Goal: Information Seeking & Learning: Learn about a topic

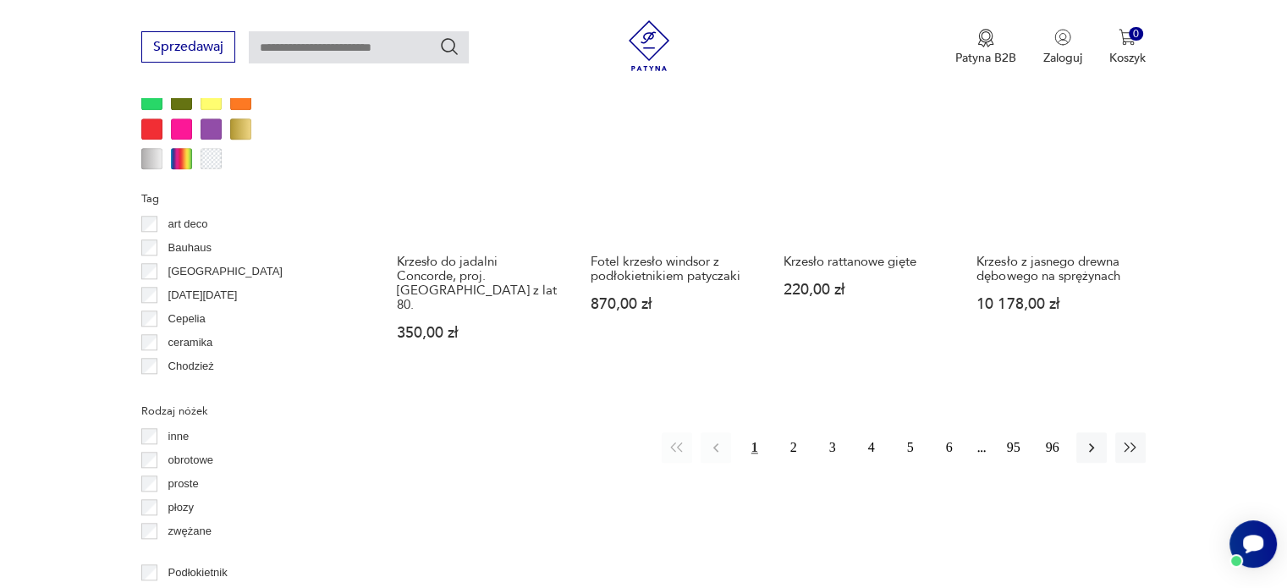
scroll to position [1733, 0]
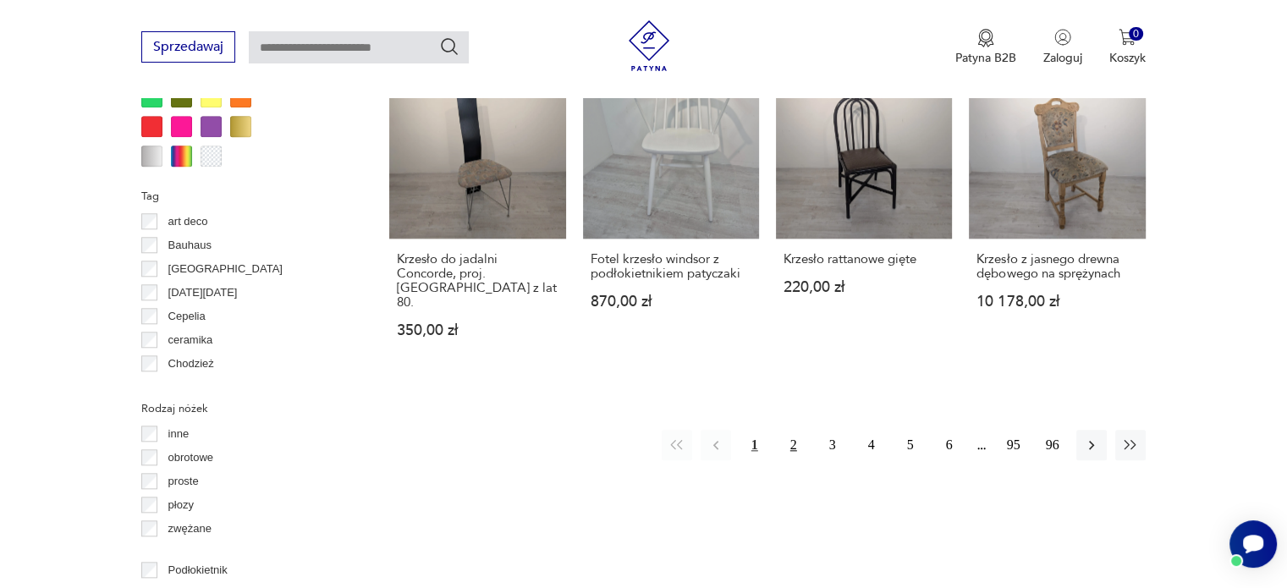
click at [797, 430] on button "2" at bounding box center [793, 445] width 30 height 30
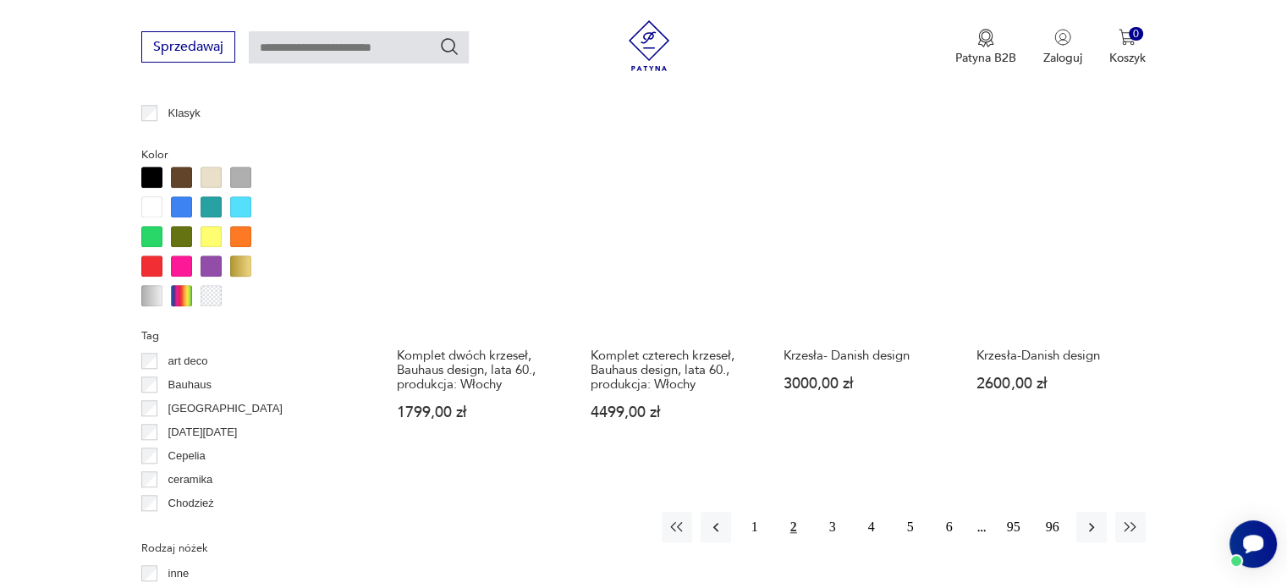
scroll to position [1595, 0]
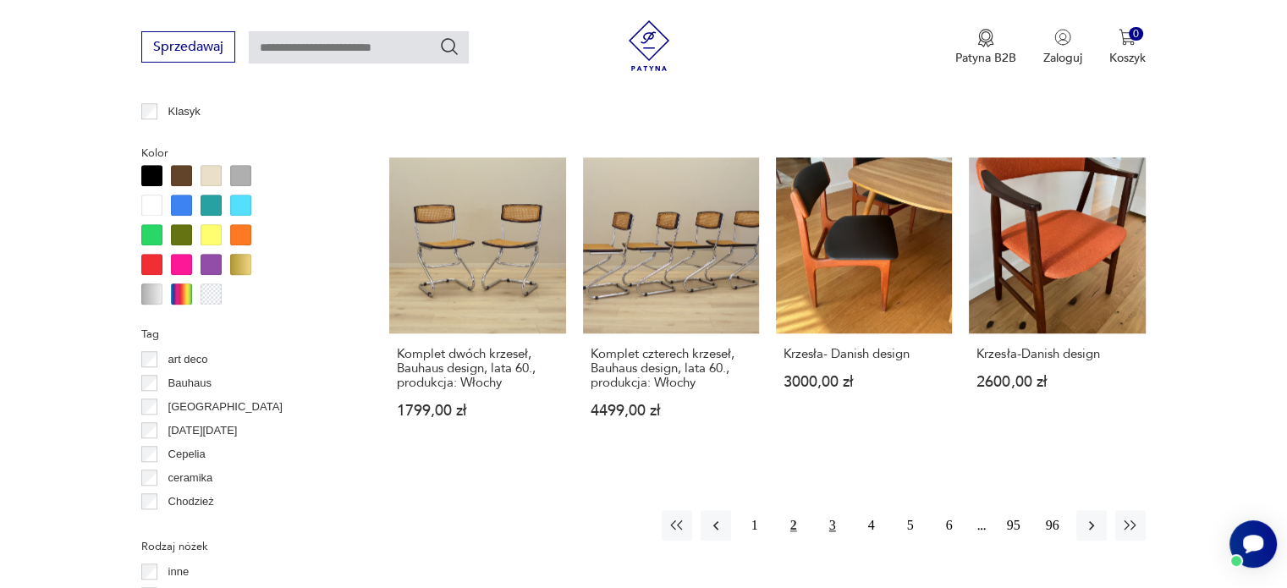
click at [829, 510] on button "3" at bounding box center [832, 525] width 30 height 30
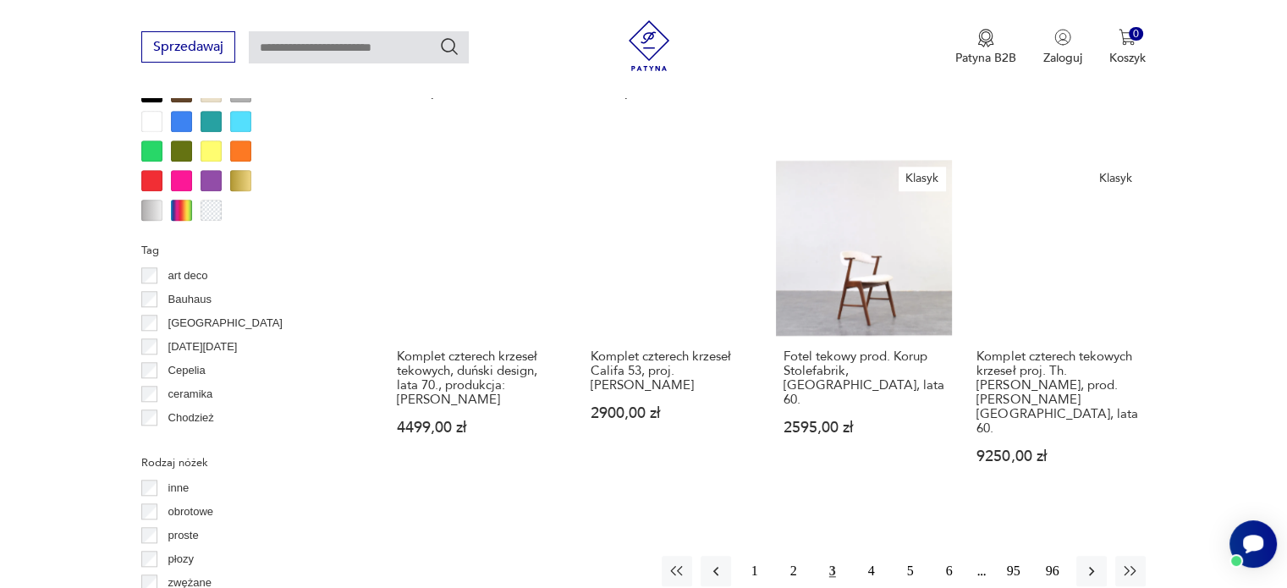
scroll to position [1673, 0]
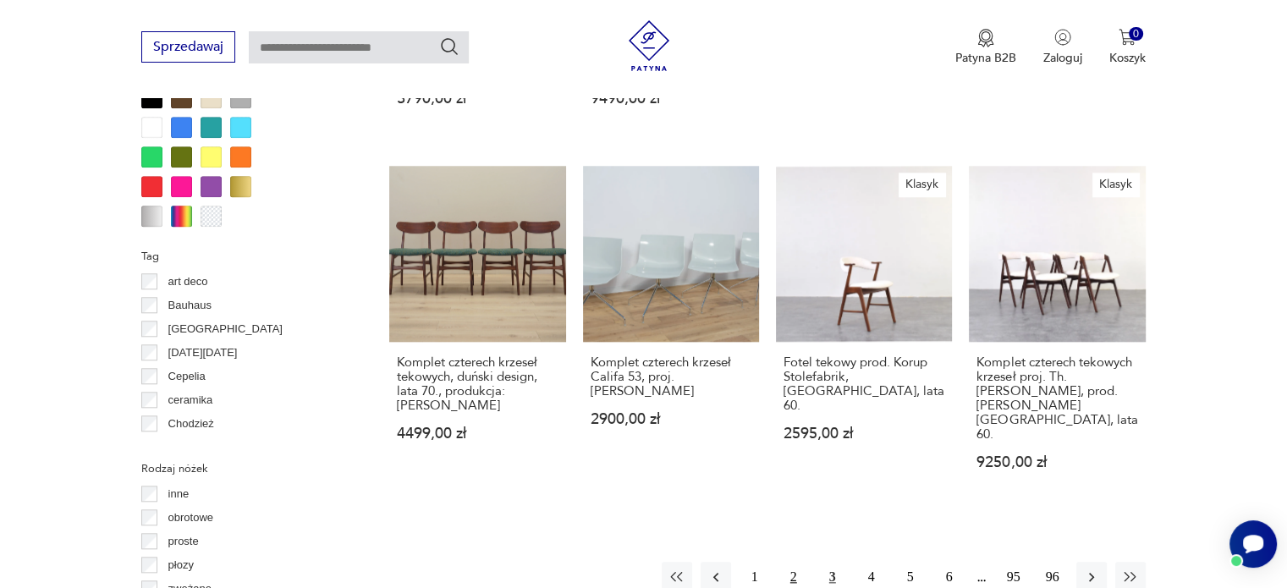
click at [791, 562] on button "2" at bounding box center [793, 577] width 30 height 30
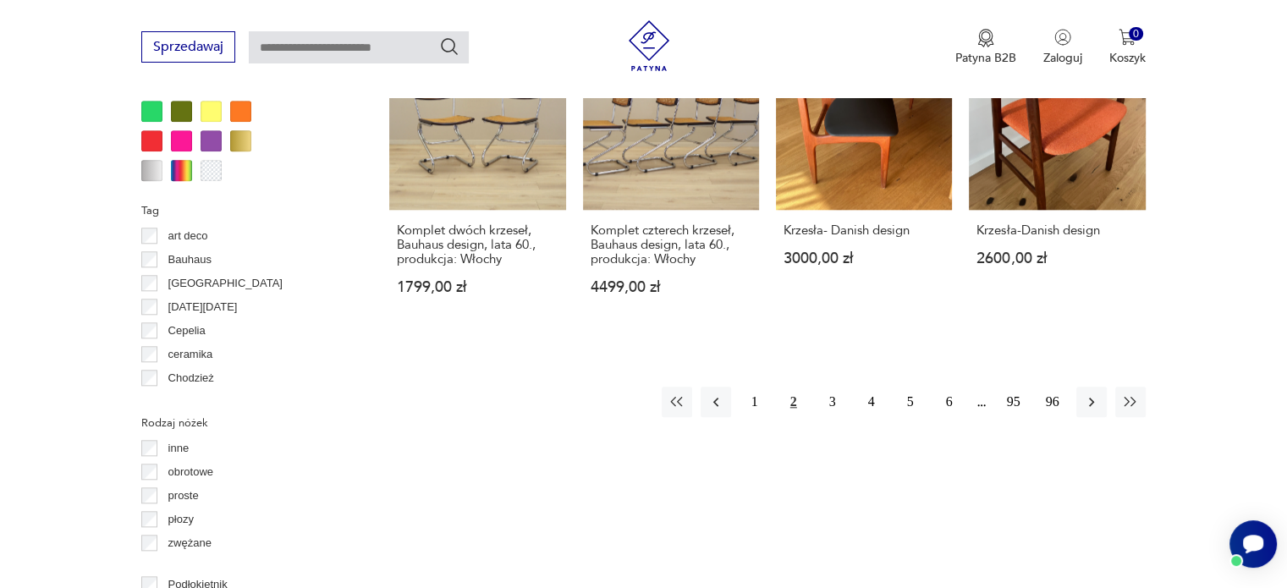
scroll to position [1717, 0]
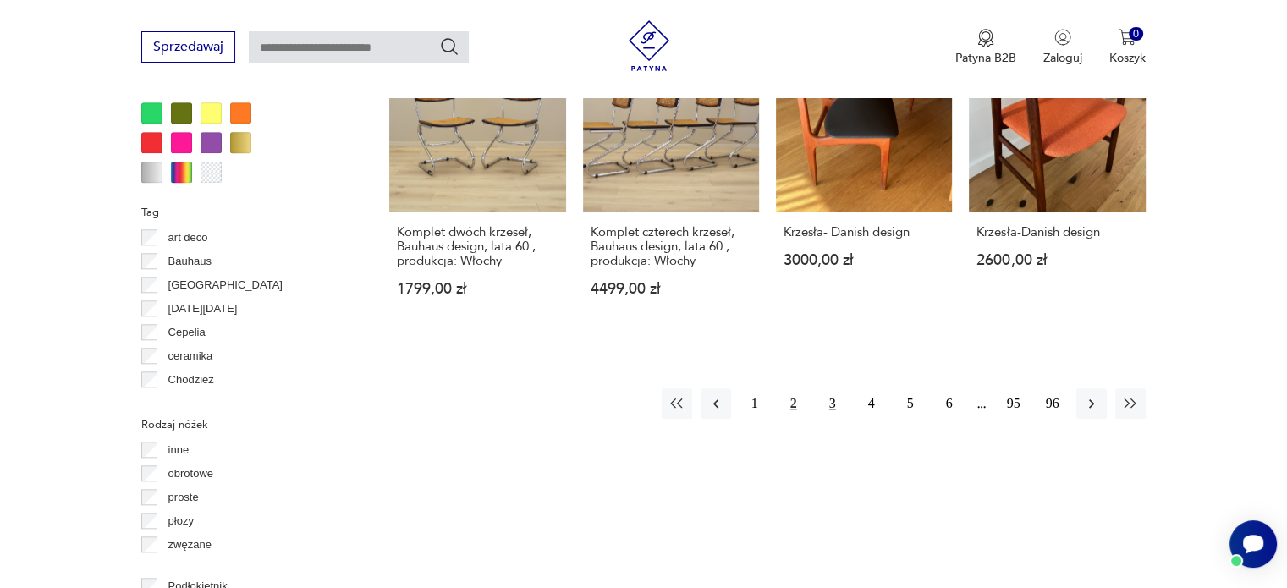
click at [830, 388] on button "3" at bounding box center [832, 403] width 30 height 30
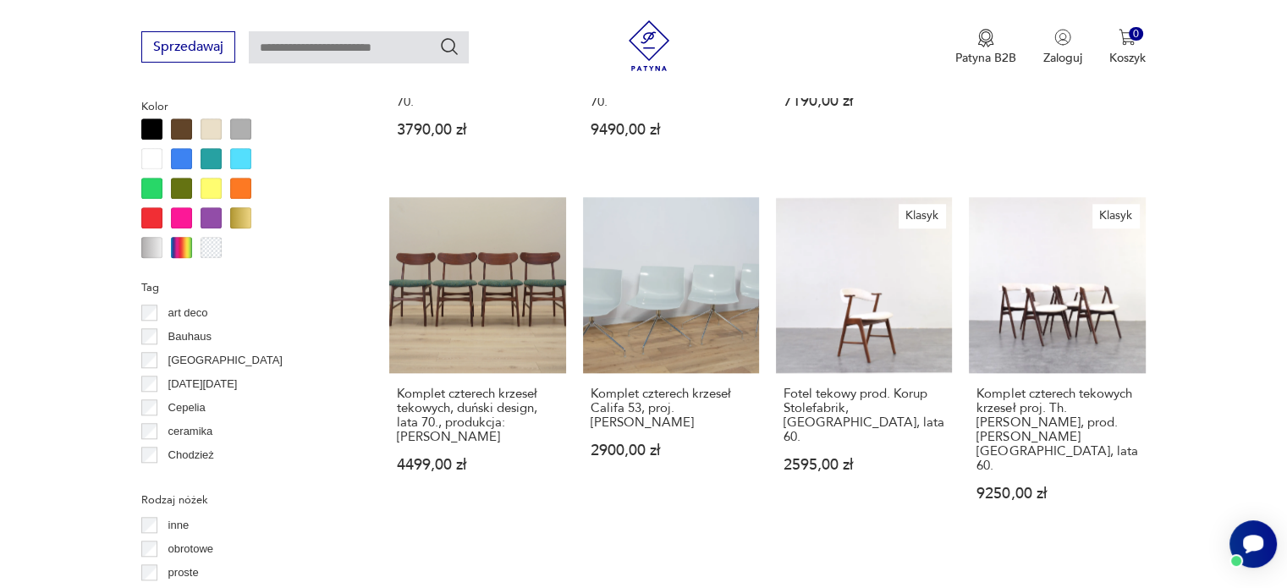
scroll to position [1640, 0]
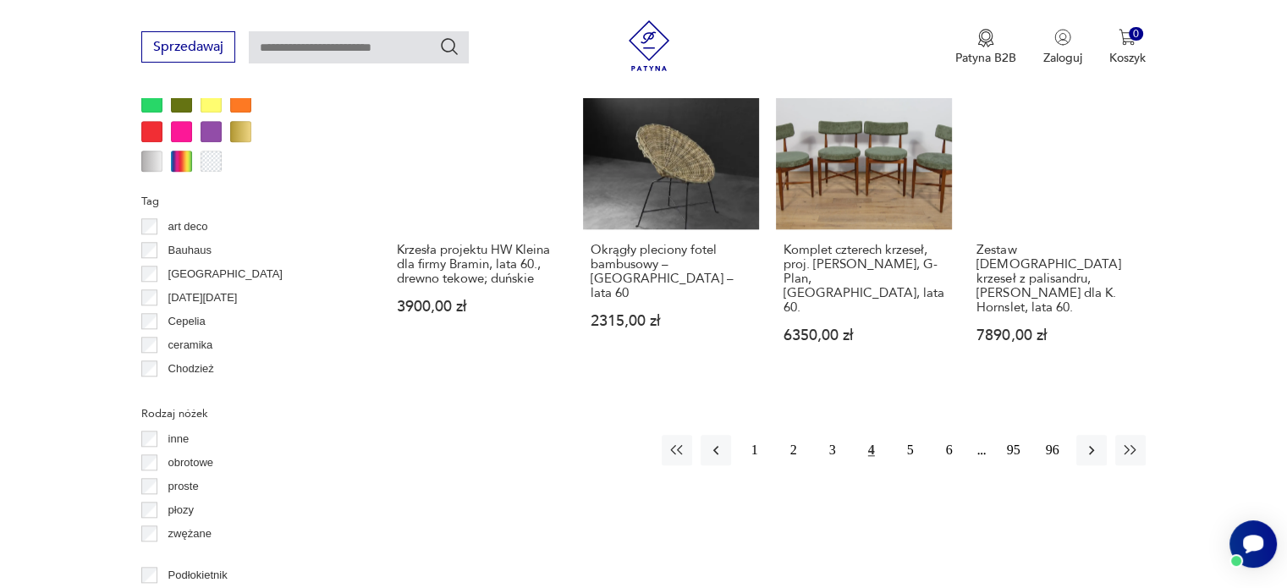
scroll to position [1740, 0]
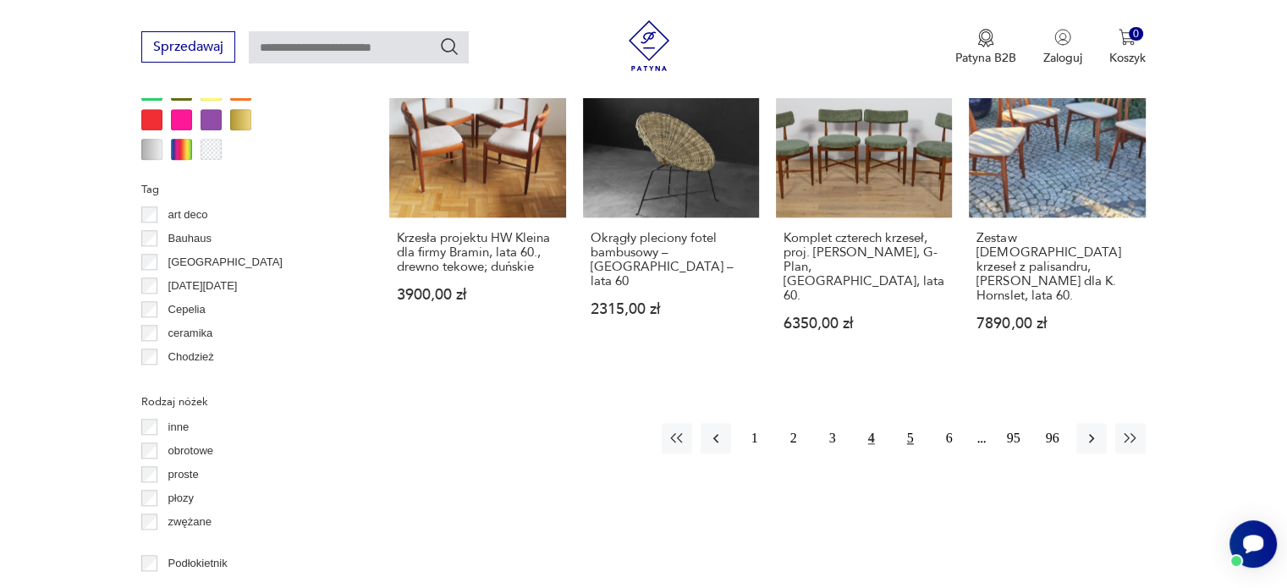
click at [907, 423] on button "5" at bounding box center [910, 438] width 30 height 30
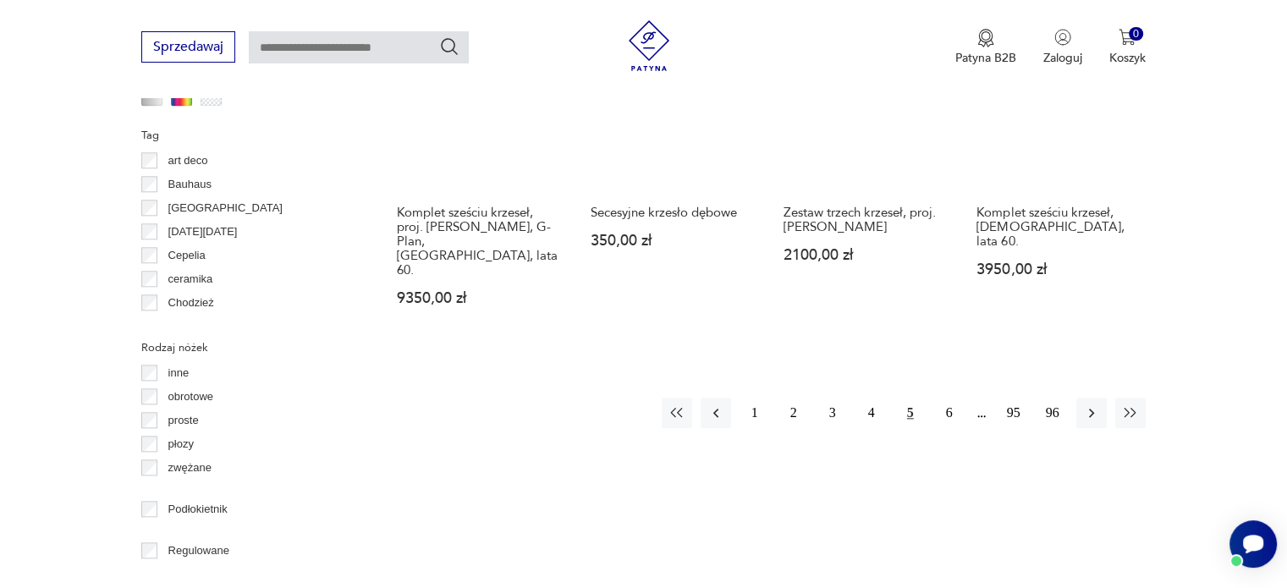
scroll to position [1798, 0]
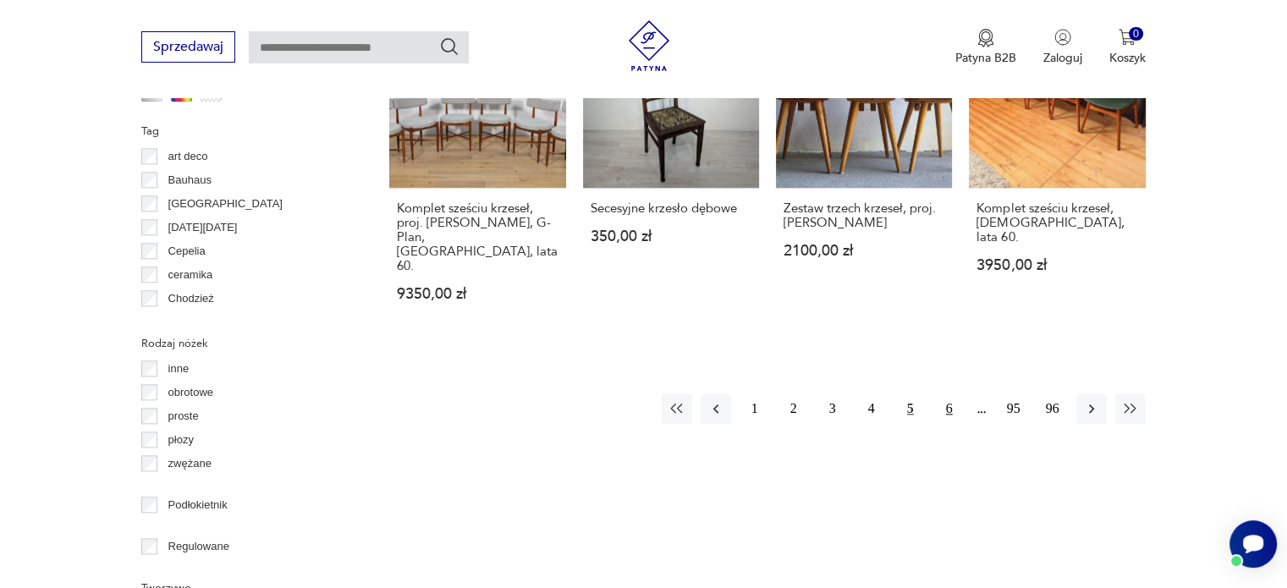
click at [949, 393] on button "6" at bounding box center [949, 408] width 30 height 30
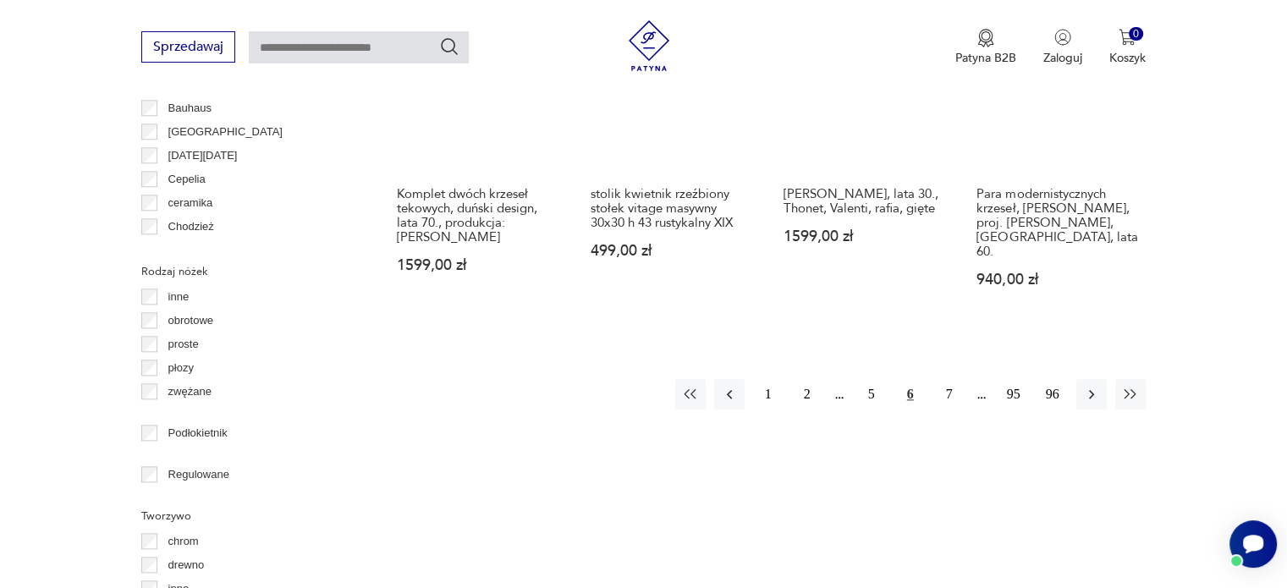
scroll to position [1871, 0]
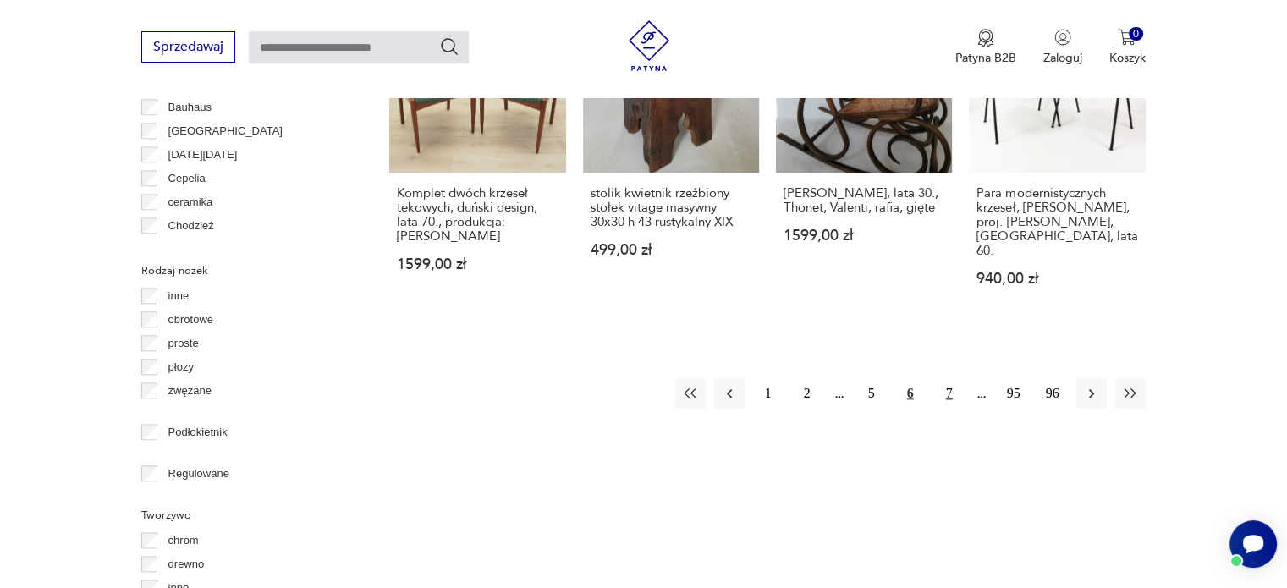
click at [951, 378] on button "7" at bounding box center [949, 393] width 30 height 30
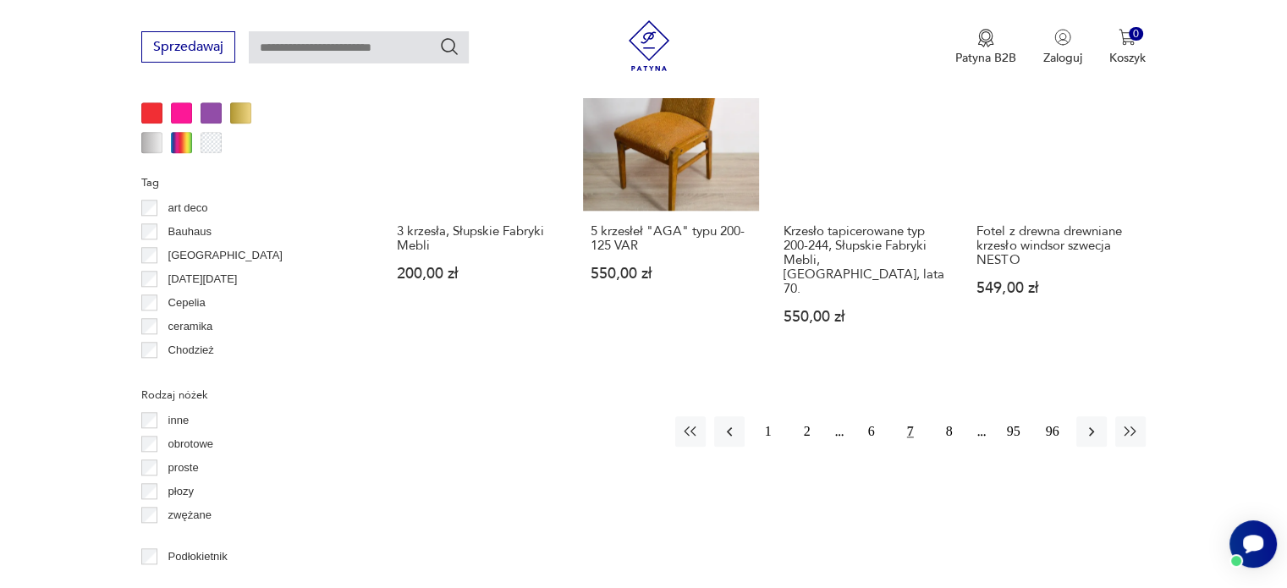
scroll to position [1766, 0]
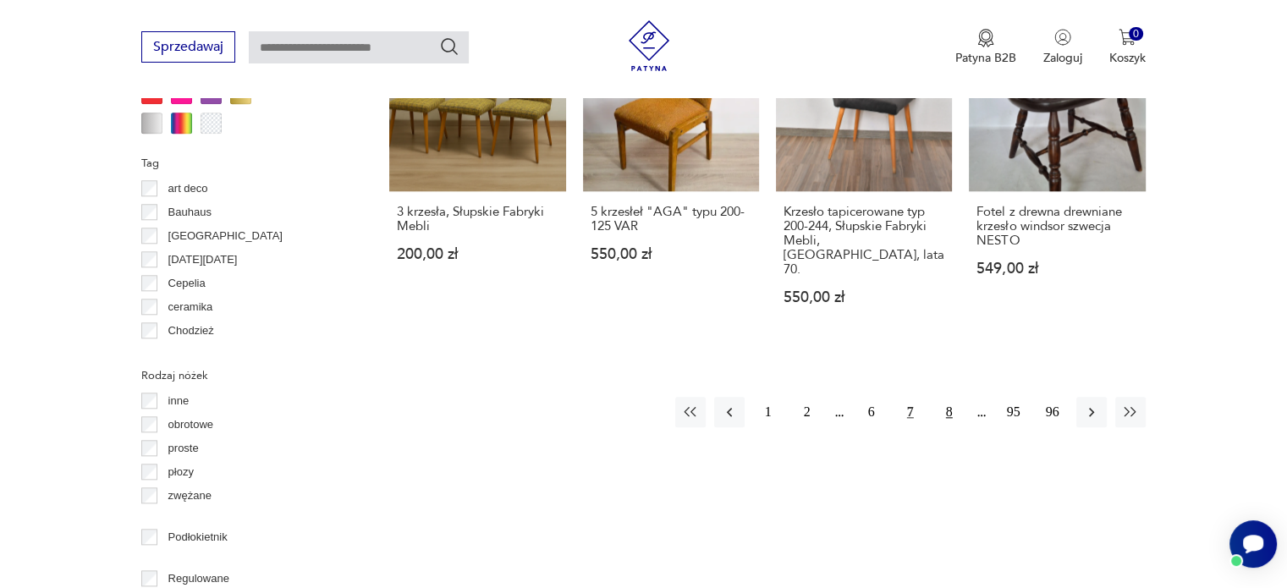
click at [951, 397] on button "8" at bounding box center [949, 412] width 30 height 30
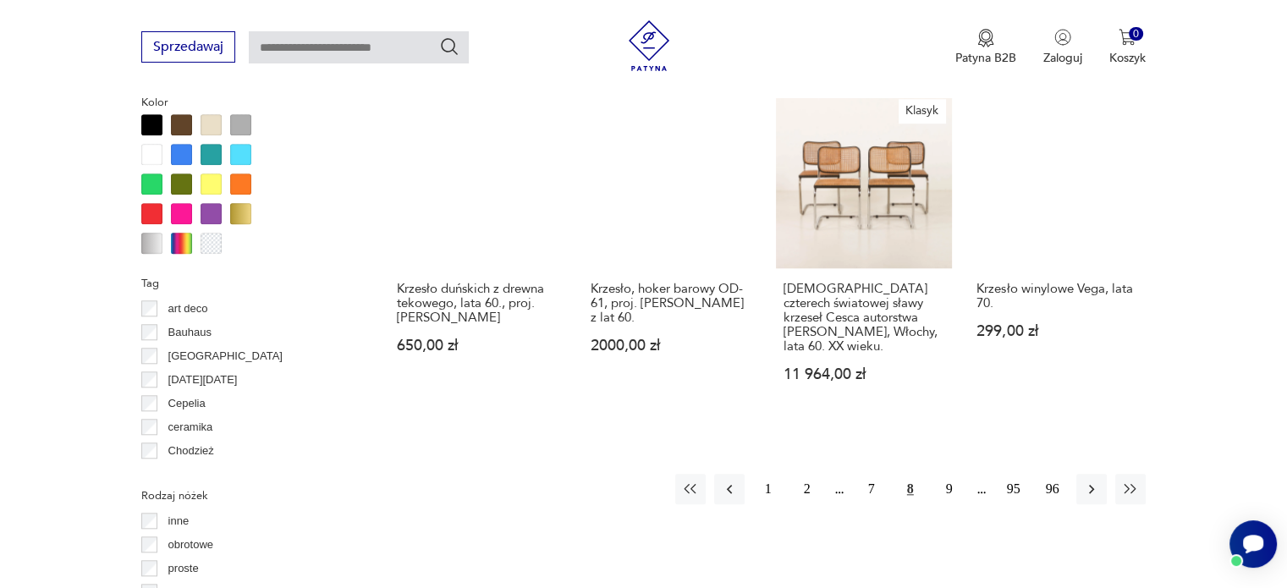
scroll to position [1659, 0]
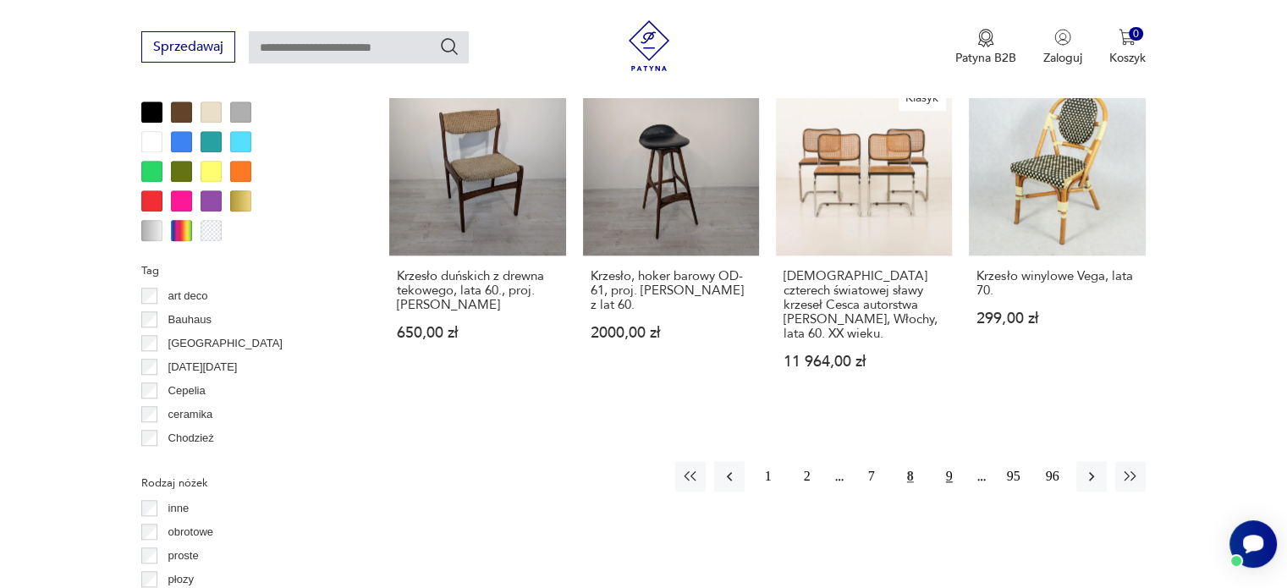
click at [944, 461] on button "9" at bounding box center [949, 476] width 30 height 30
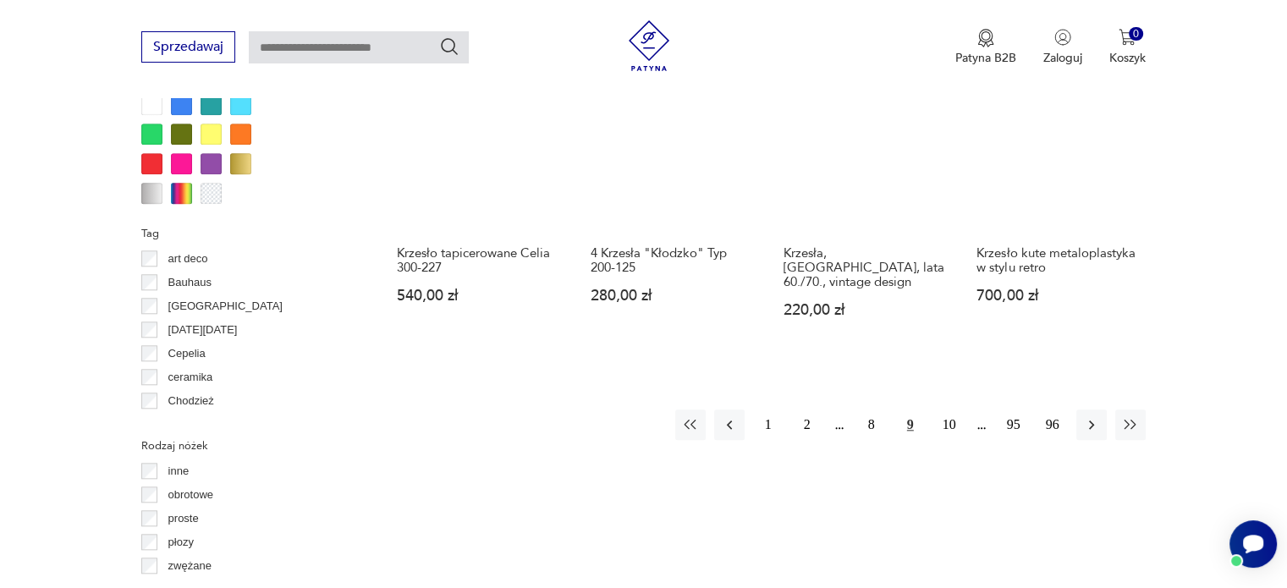
scroll to position [1709, 0]
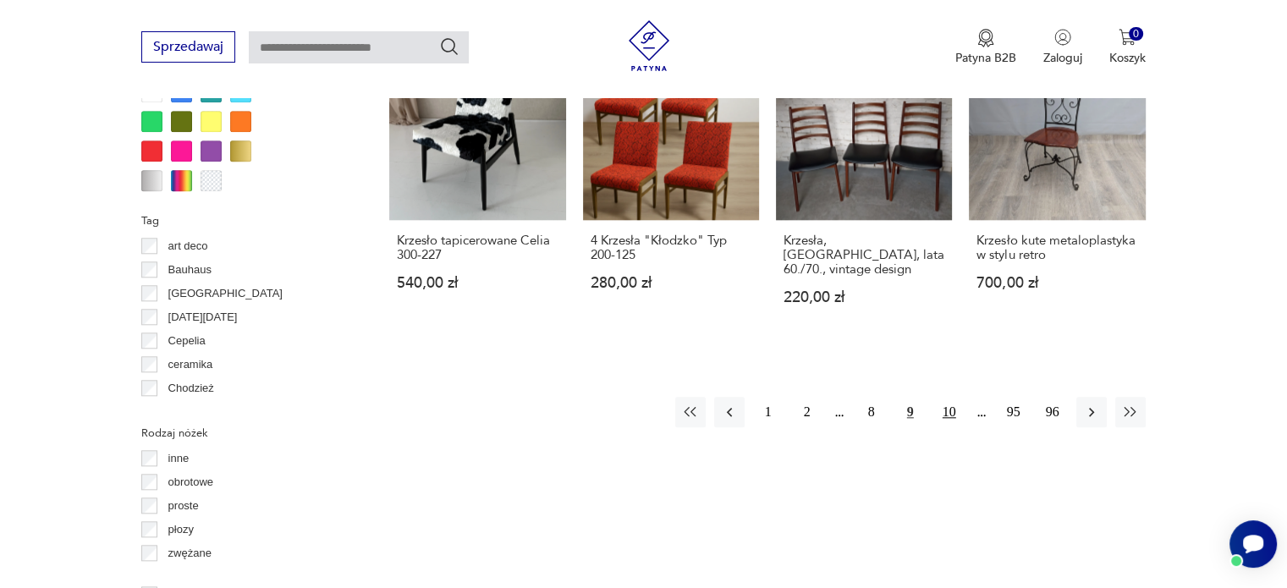
click at [944, 397] on button "10" at bounding box center [949, 412] width 30 height 30
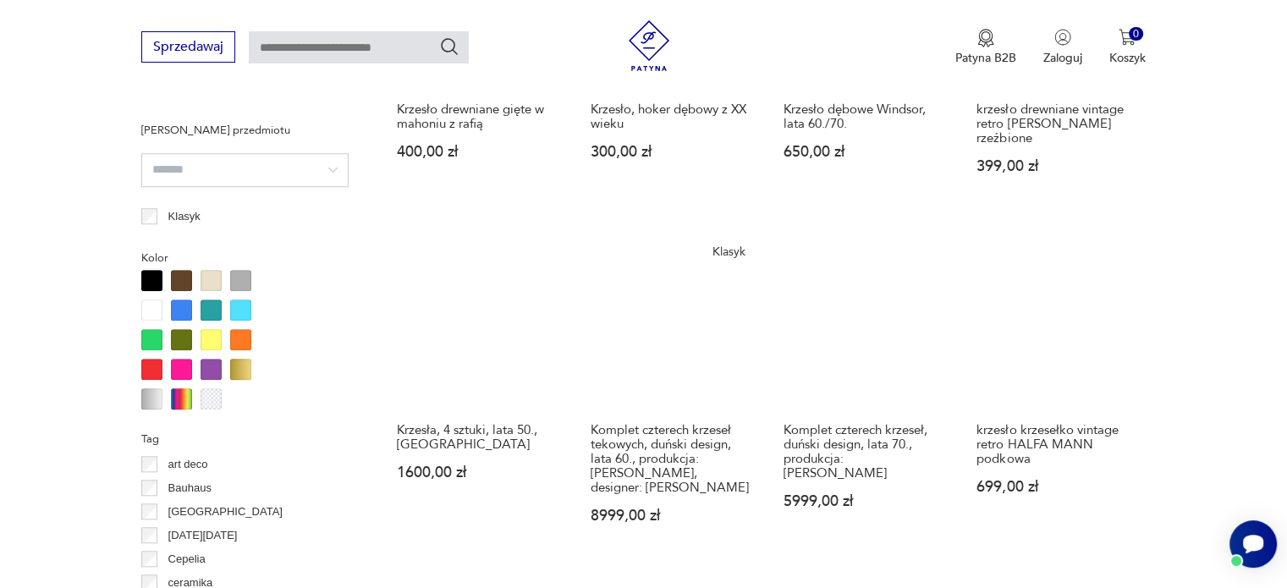
scroll to position [1656, 0]
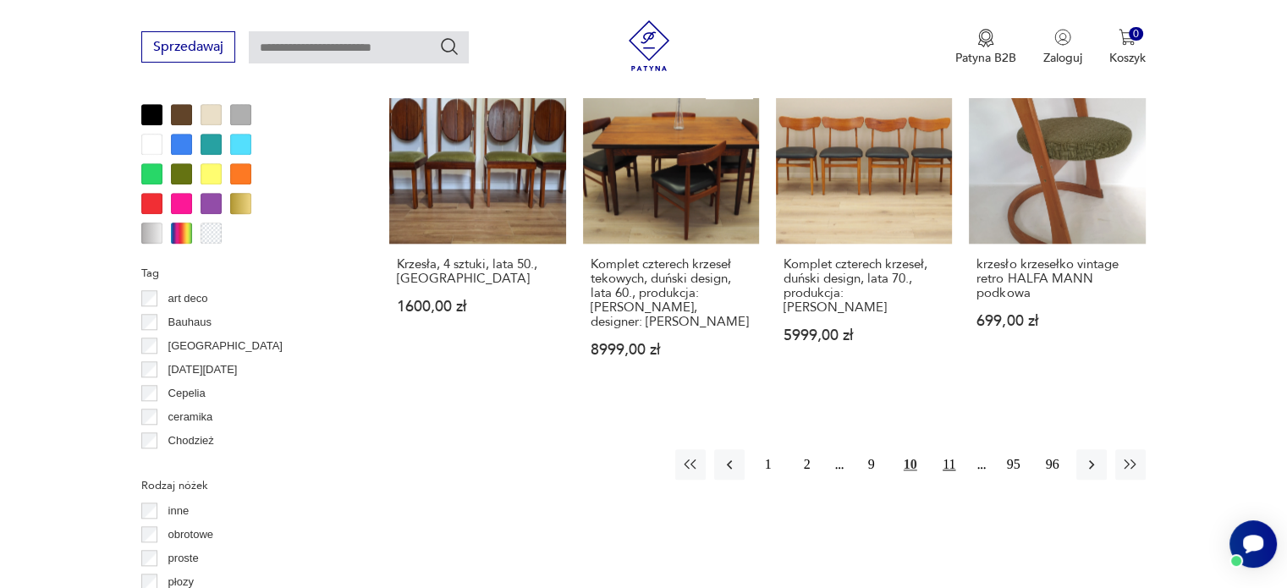
click at [942, 453] on button "11" at bounding box center [949, 464] width 30 height 30
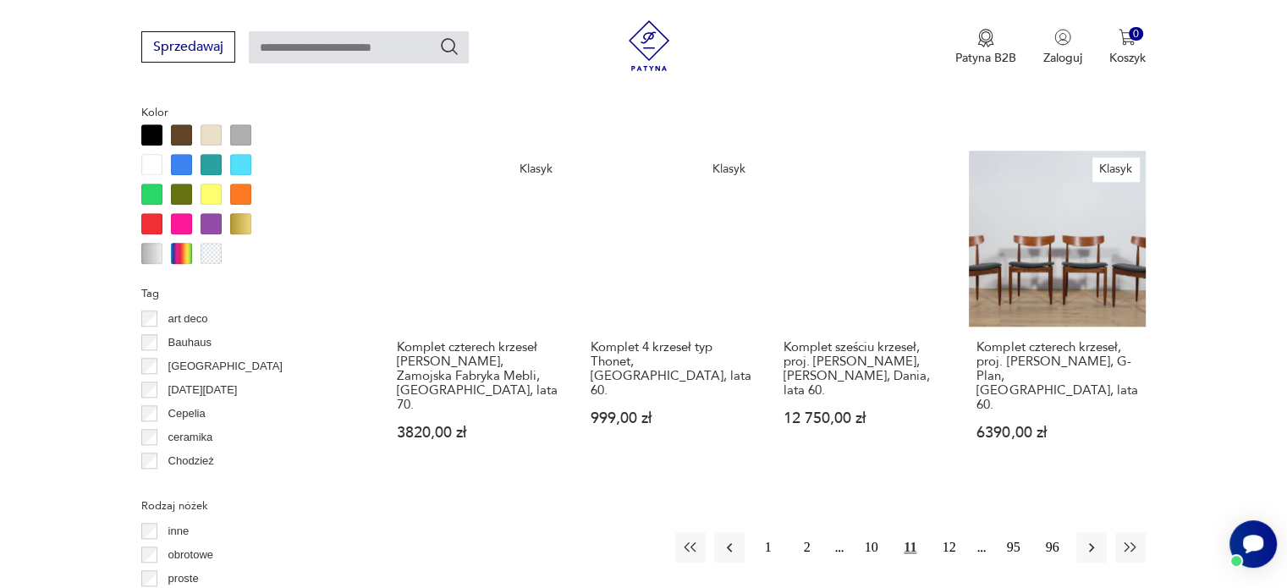
scroll to position [1637, 0]
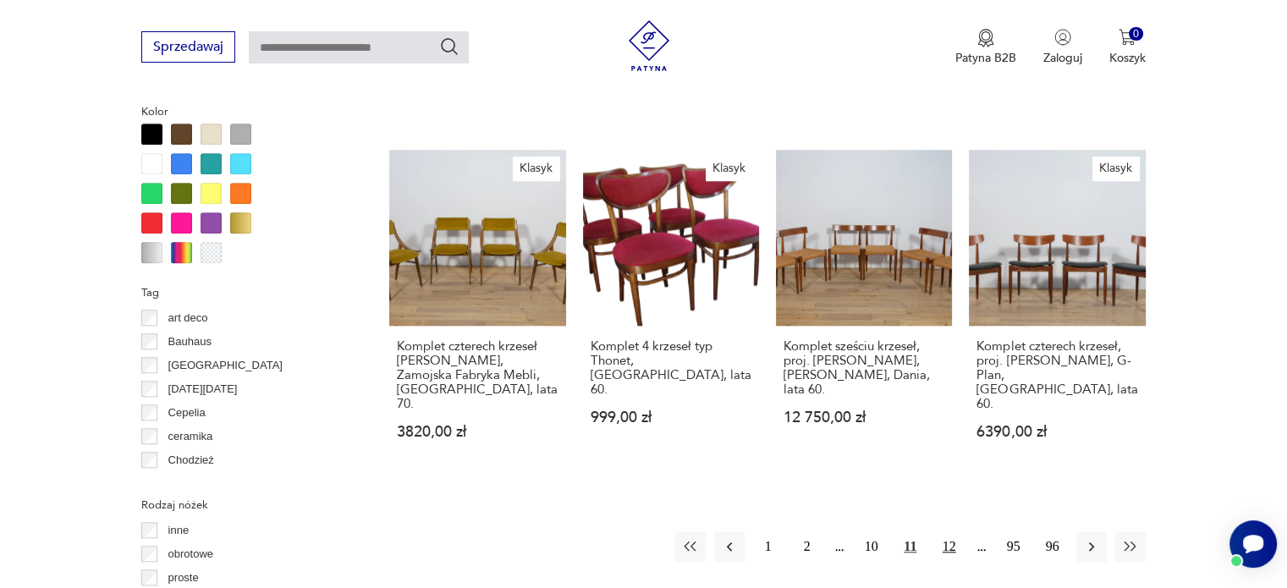
click at [951, 531] on button "12" at bounding box center [949, 546] width 30 height 30
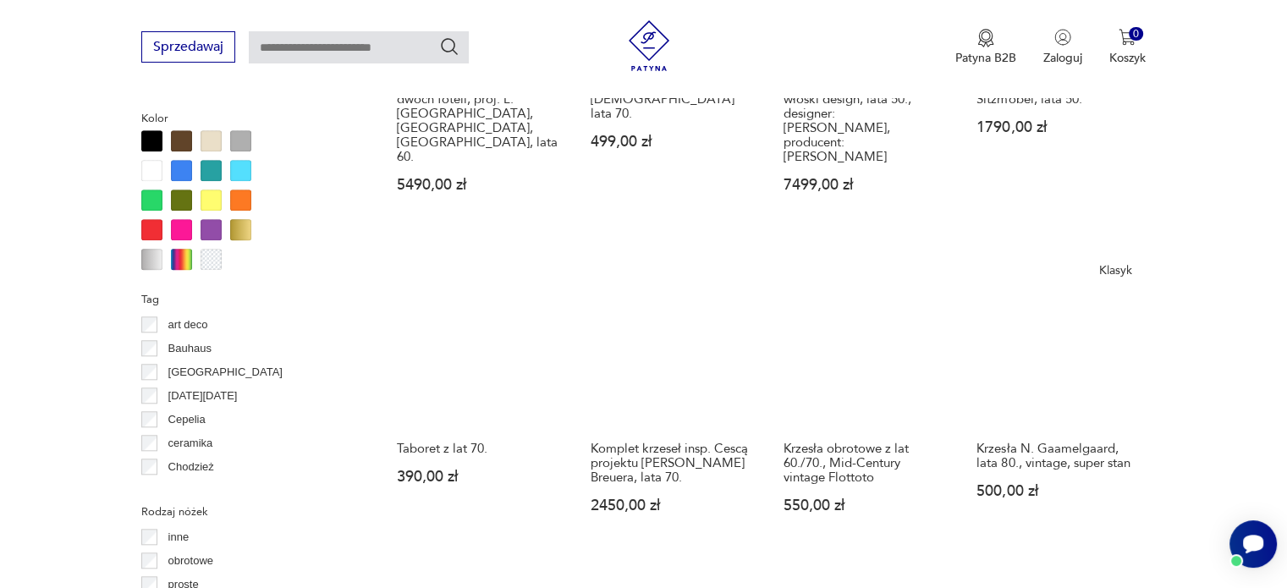
scroll to position [1673, 0]
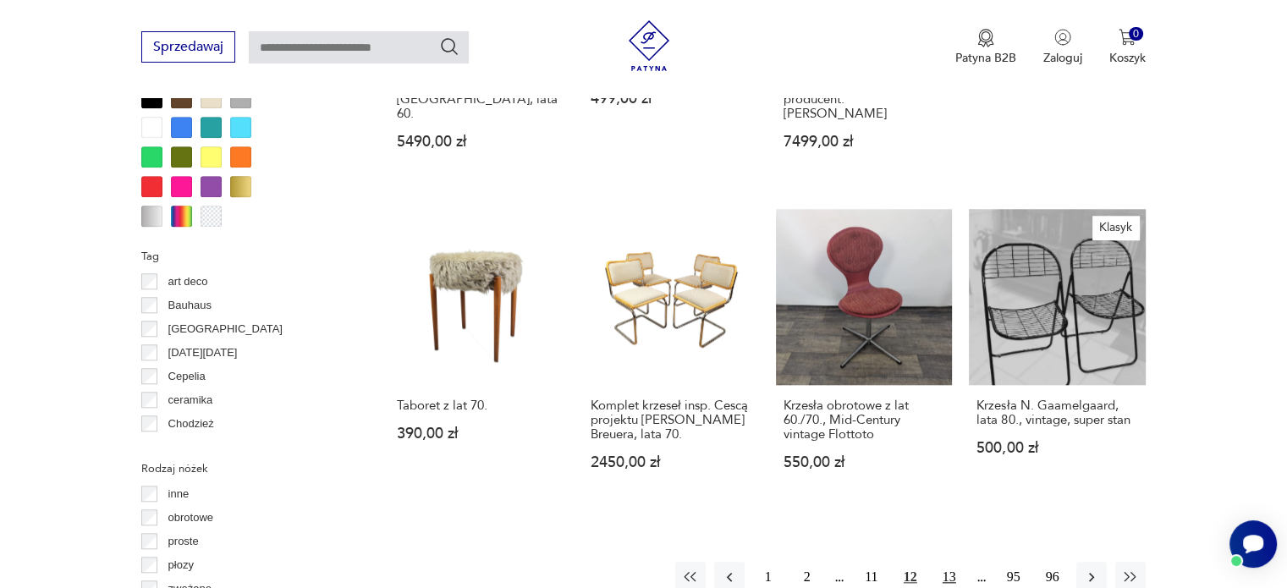
click at [951, 562] on button "13" at bounding box center [949, 577] width 30 height 30
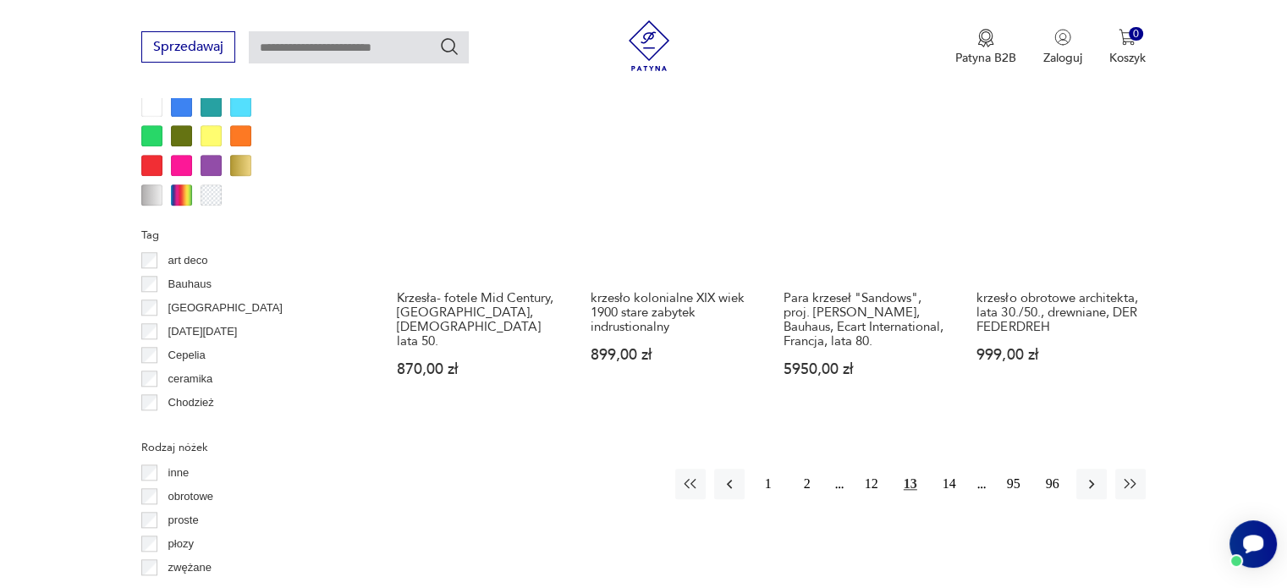
scroll to position [1698, 0]
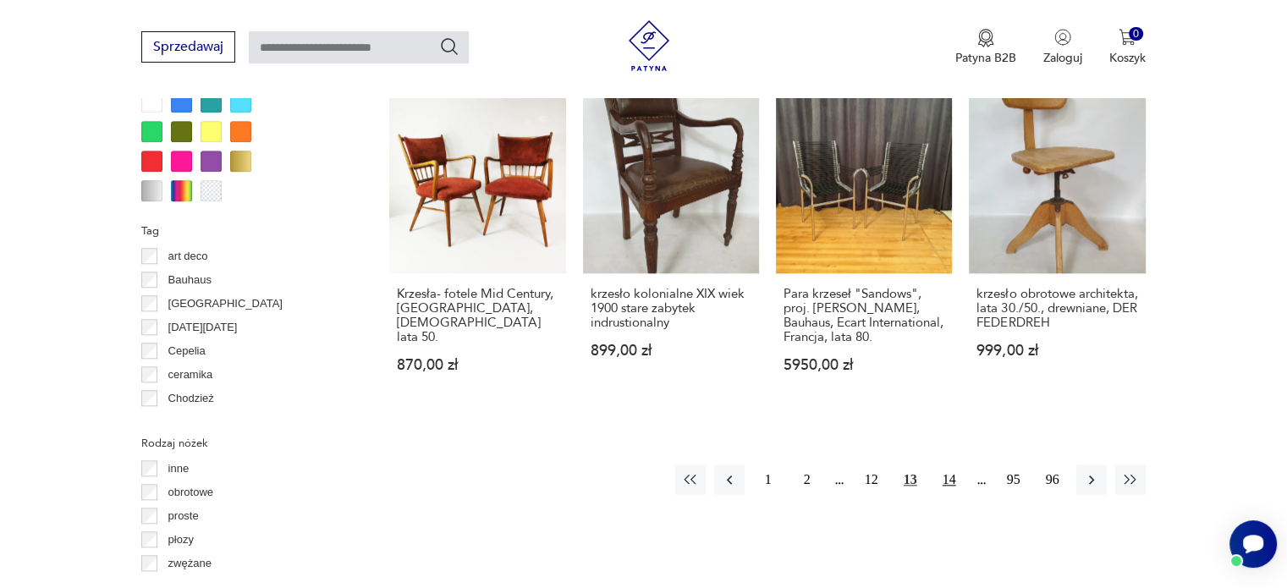
click at [946, 469] on button "14" at bounding box center [949, 479] width 30 height 30
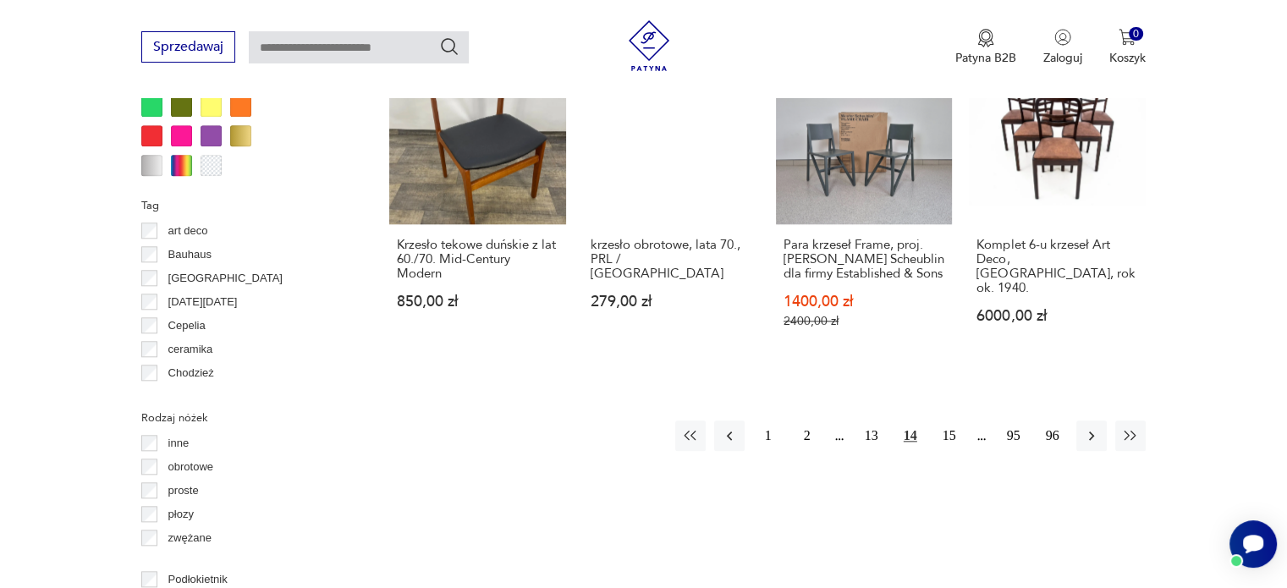
scroll to position [1725, 0]
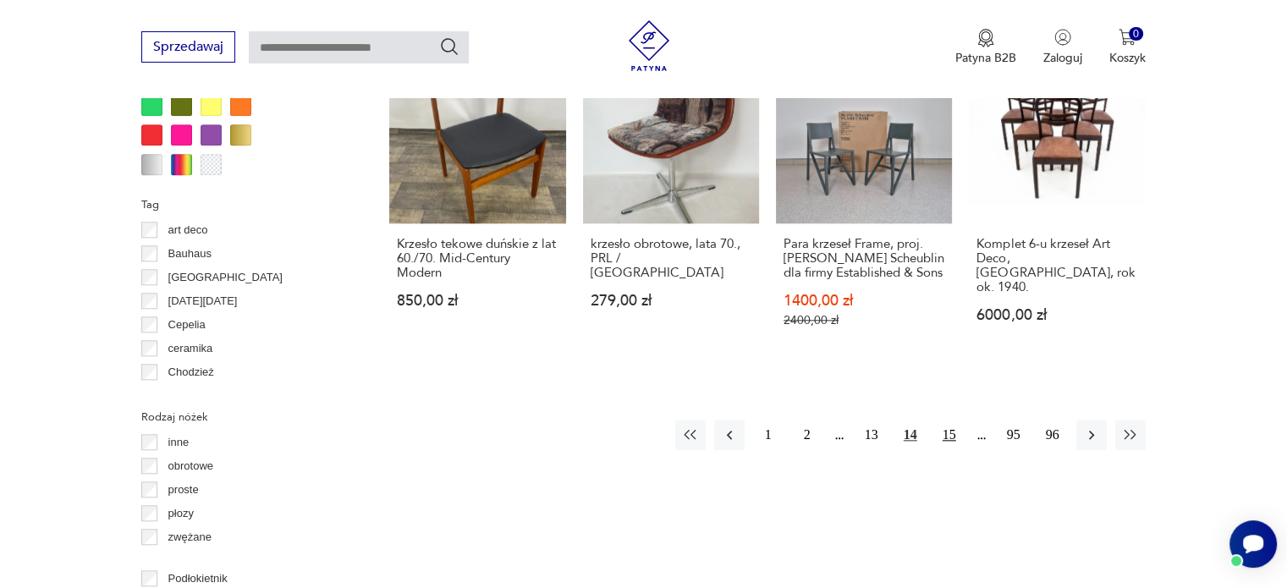
click at [945, 425] on button "15" at bounding box center [949, 435] width 30 height 30
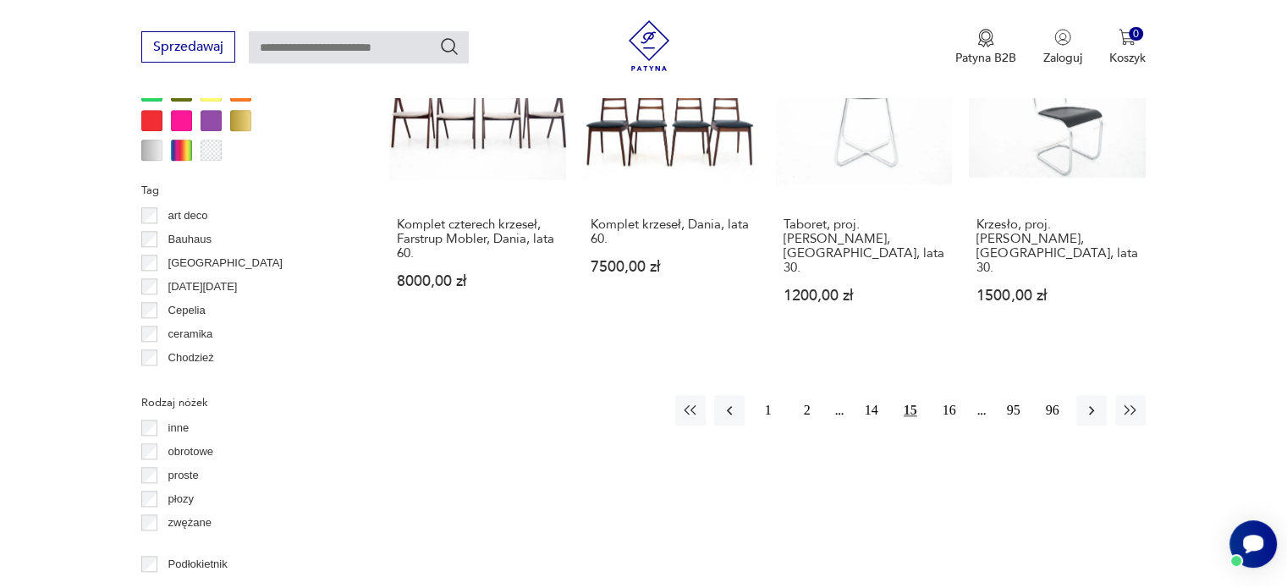
scroll to position [1740, 0]
click at [944, 394] on button "16" at bounding box center [949, 409] width 30 height 30
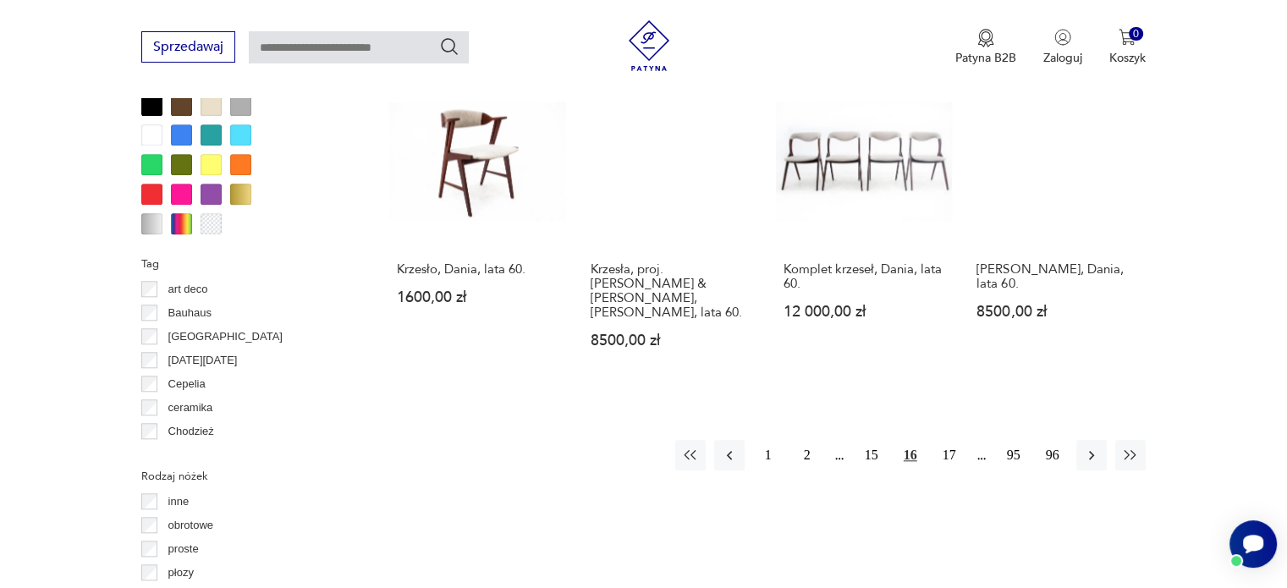
scroll to position [1667, 0]
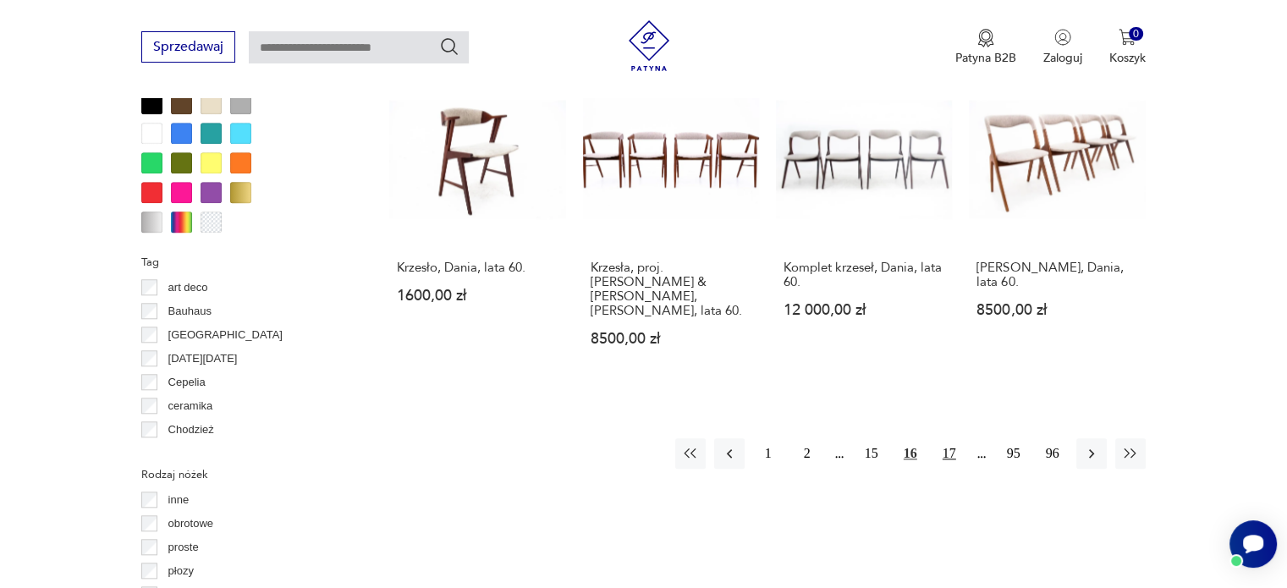
click at [951, 438] on button "17" at bounding box center [949, 453] width 30 height 30
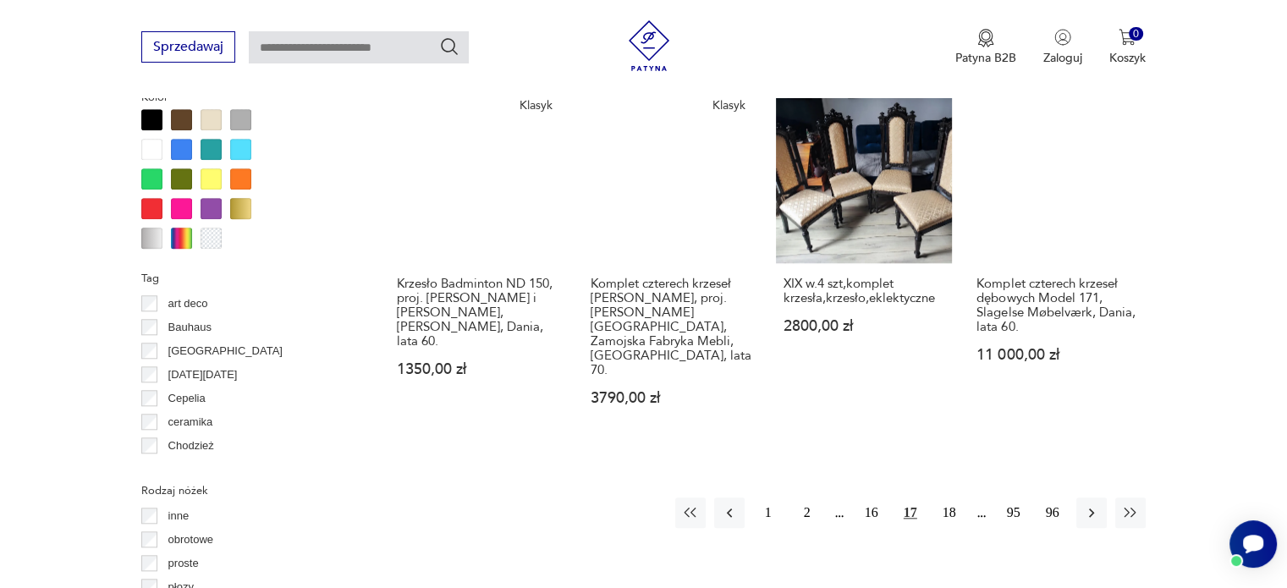
scroll to position [1652, 0]
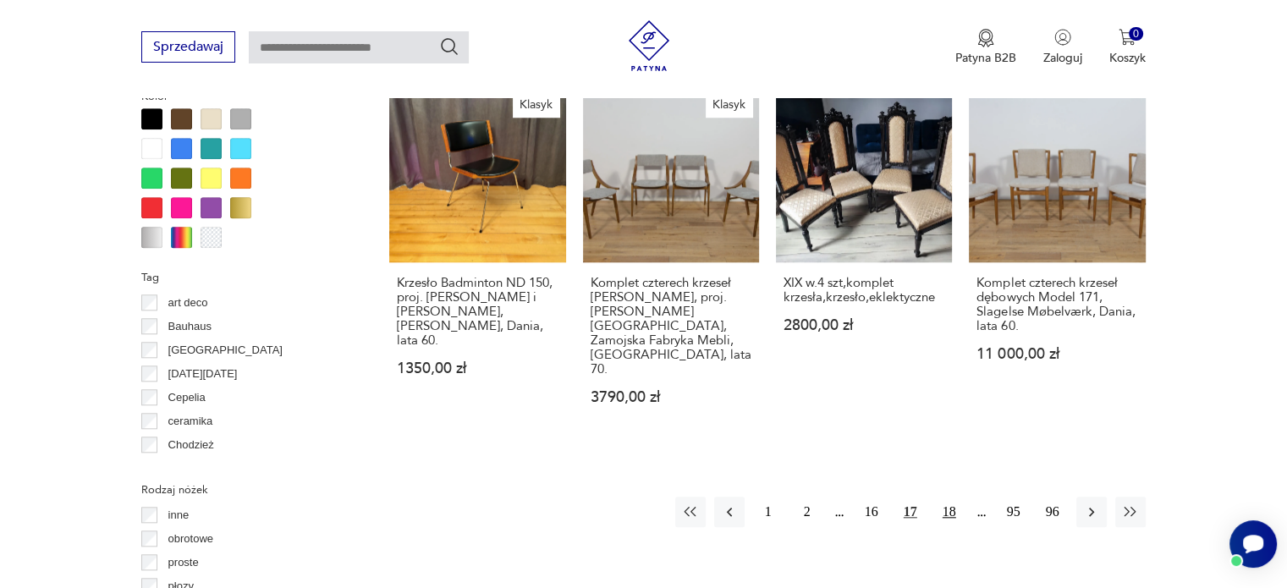
click at [950, 497] on button "18" at bounding box center [949, 512] width 30 height 30
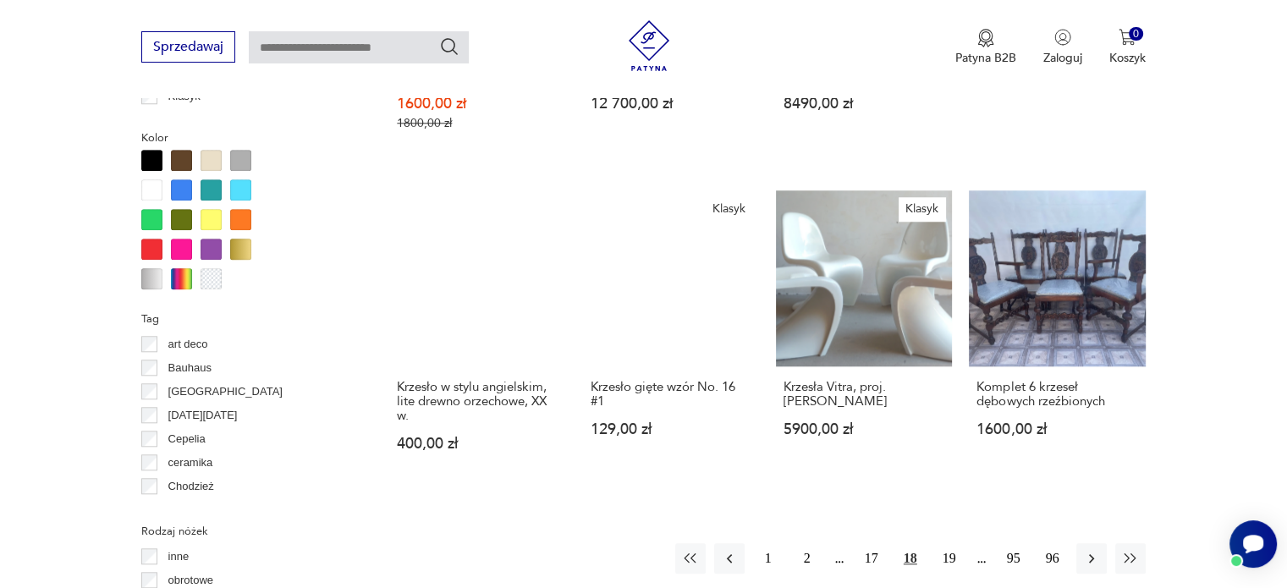
scroll to position [1611, 0]
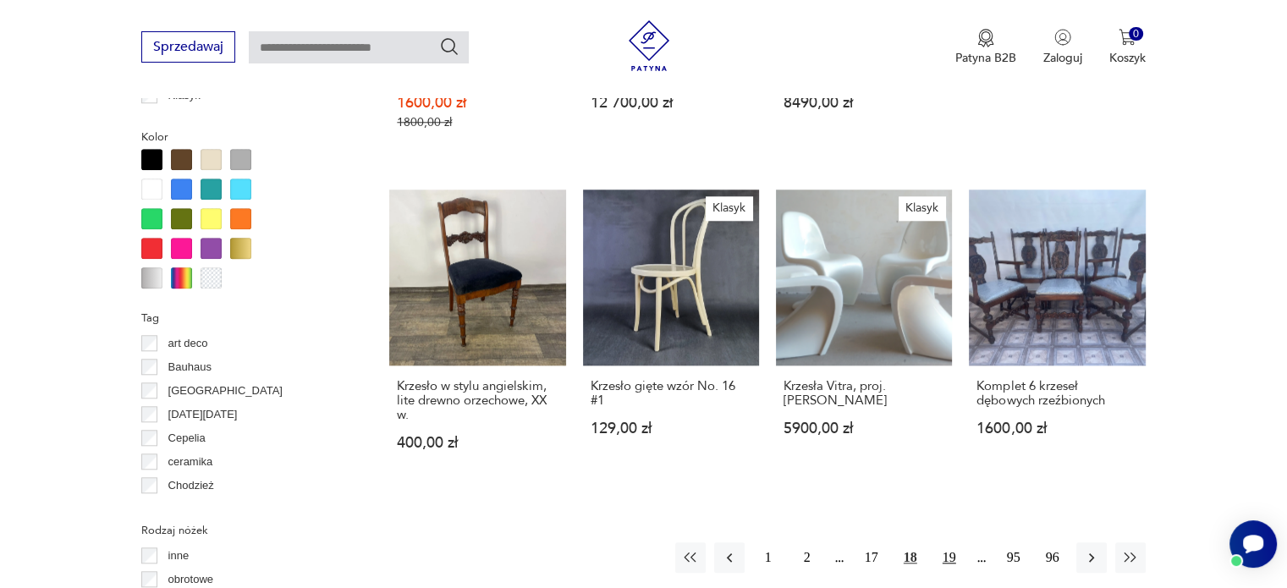
click at [941, 542] on button "19" at bounding box center [949, 557] width 30 height 30
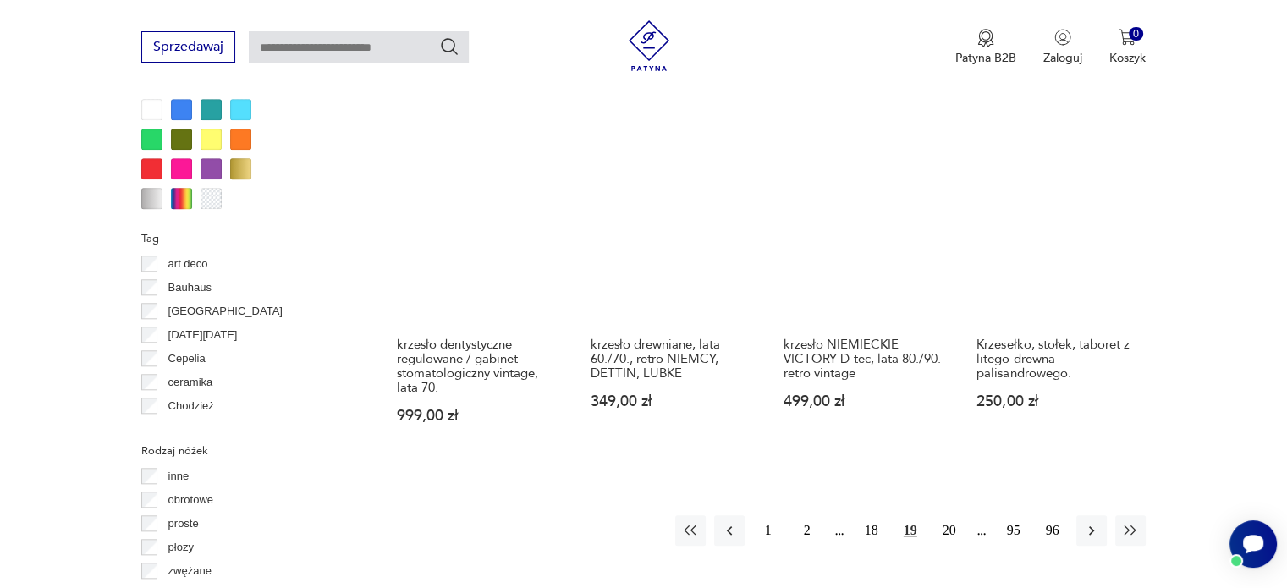
scroll to position [1710, 0]
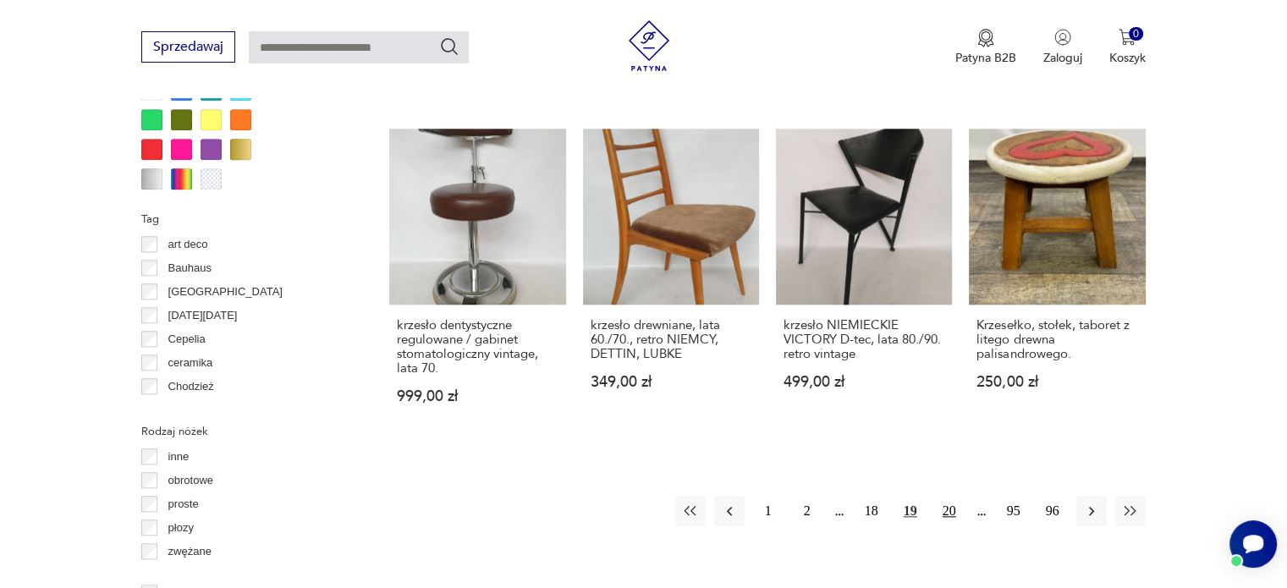
click at [950, 496] on button "20" at bounding box center [949, 511] width 30 height 30
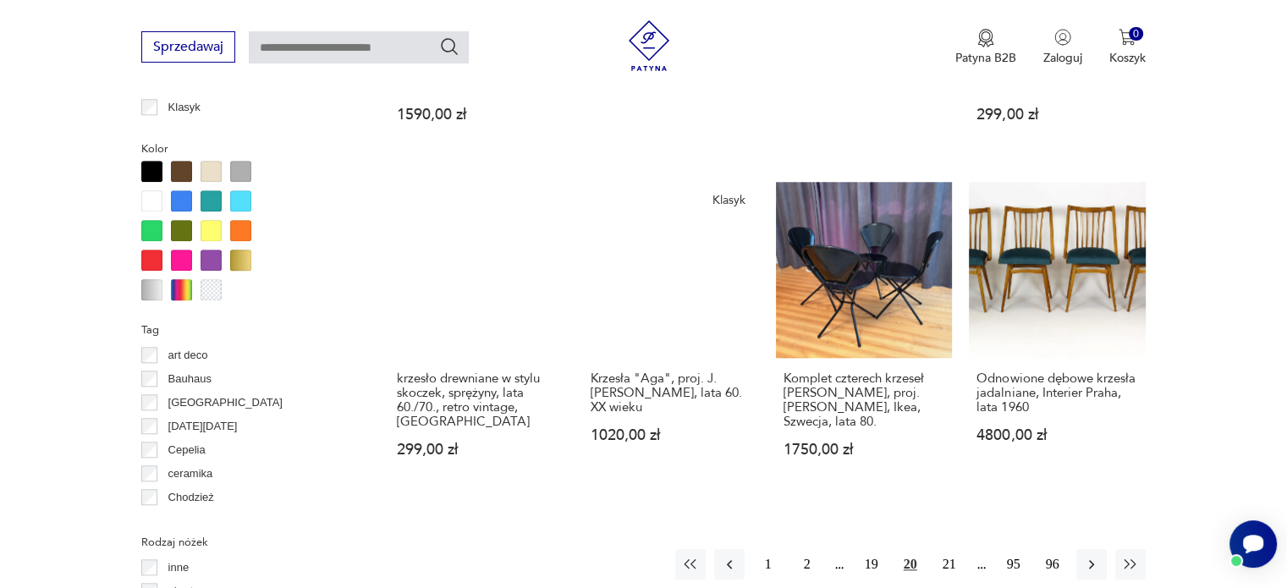
scroll to position [1690, 0]
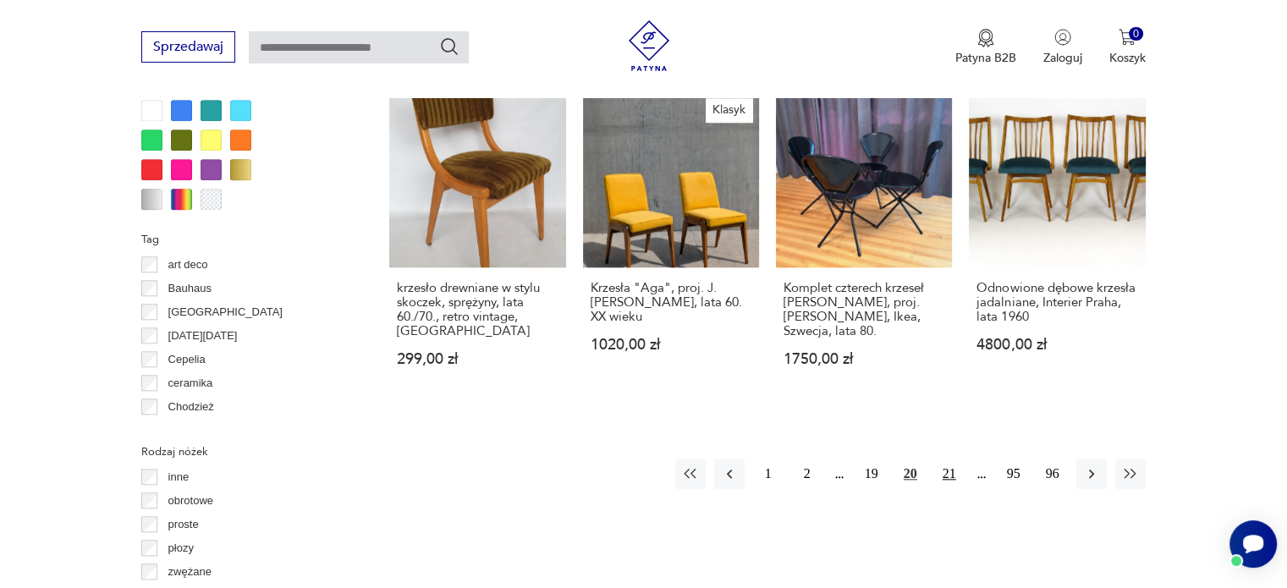
click at [952, 468] on button "21" at bounding box center [949, 473] width 30 height 30
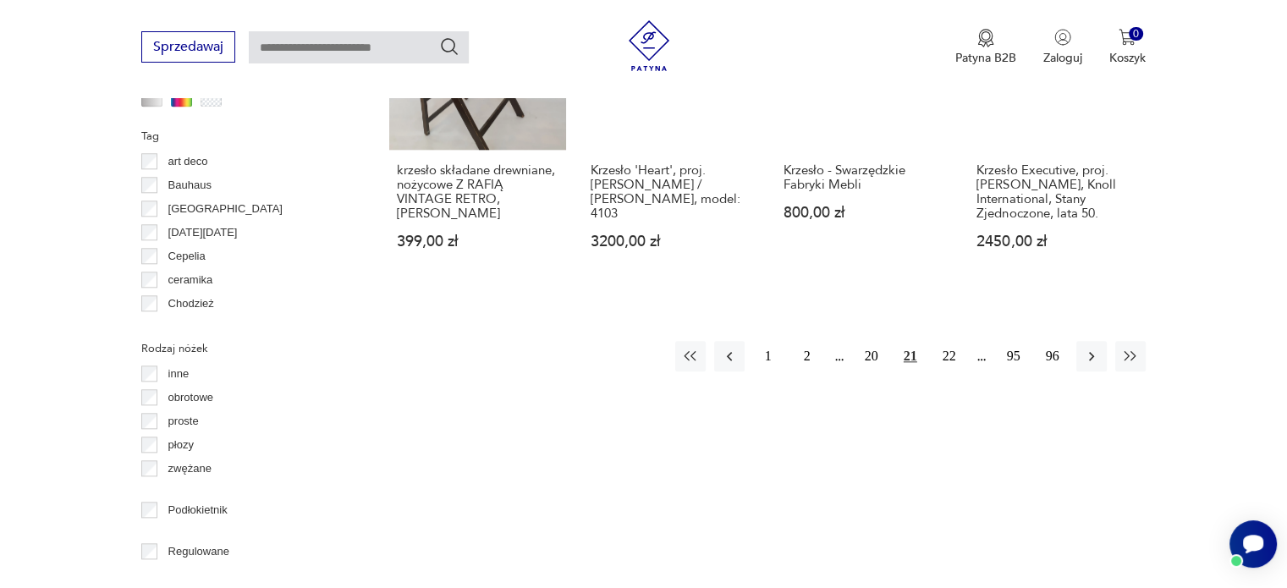
scroll to position [1797, 0]
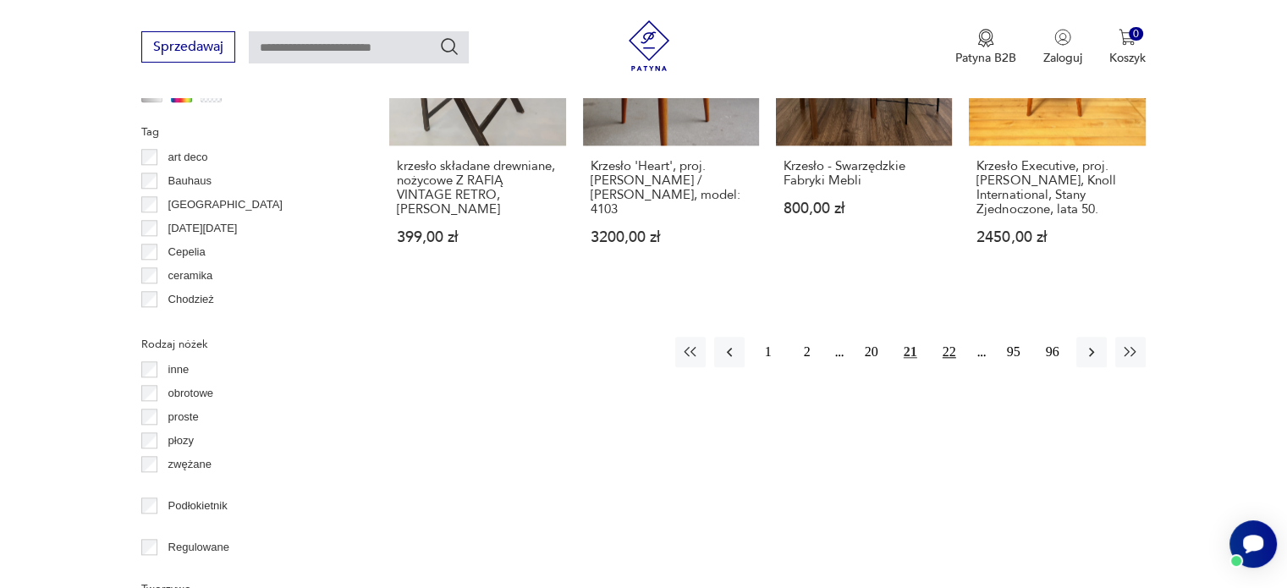
click at [945, 345] on button "22" at bounding box center [949, 352] width 30 height 30
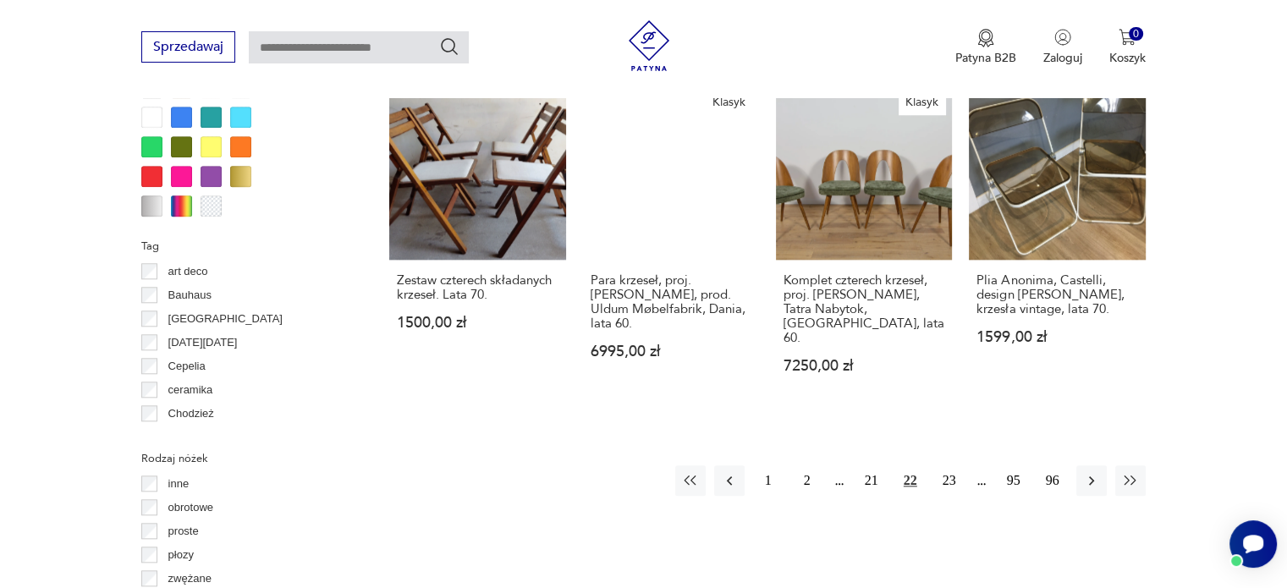
scroll to position [1684, 0]
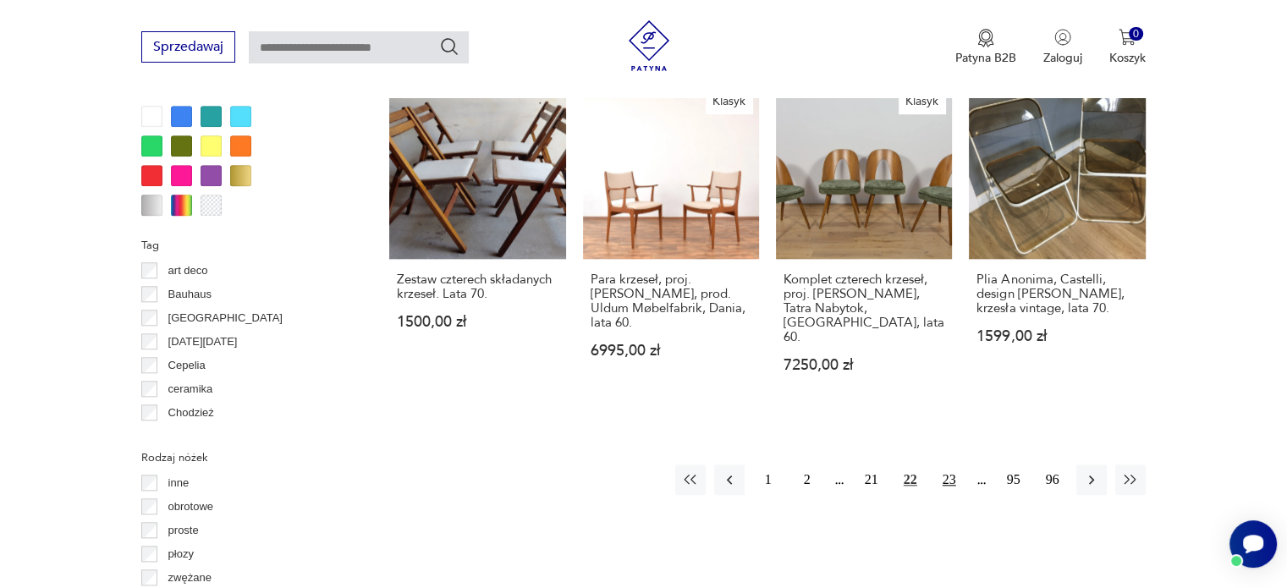
click at [944, 464] on button "23" at bounding box center [949, 479] width 30 height 30
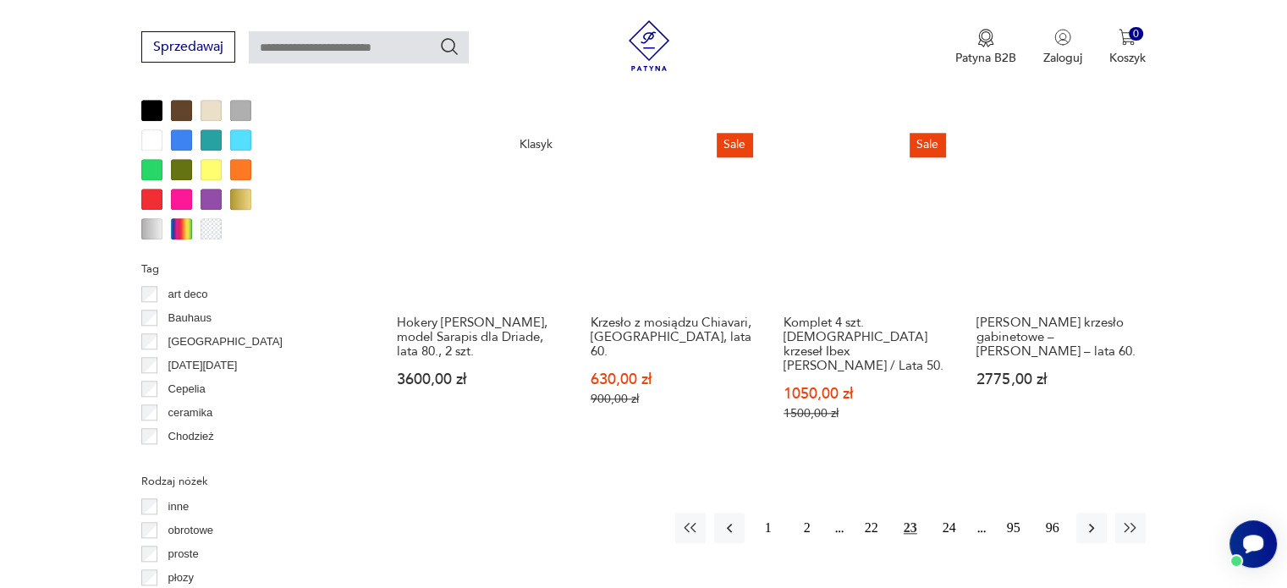
scroll to position [1666, 0]
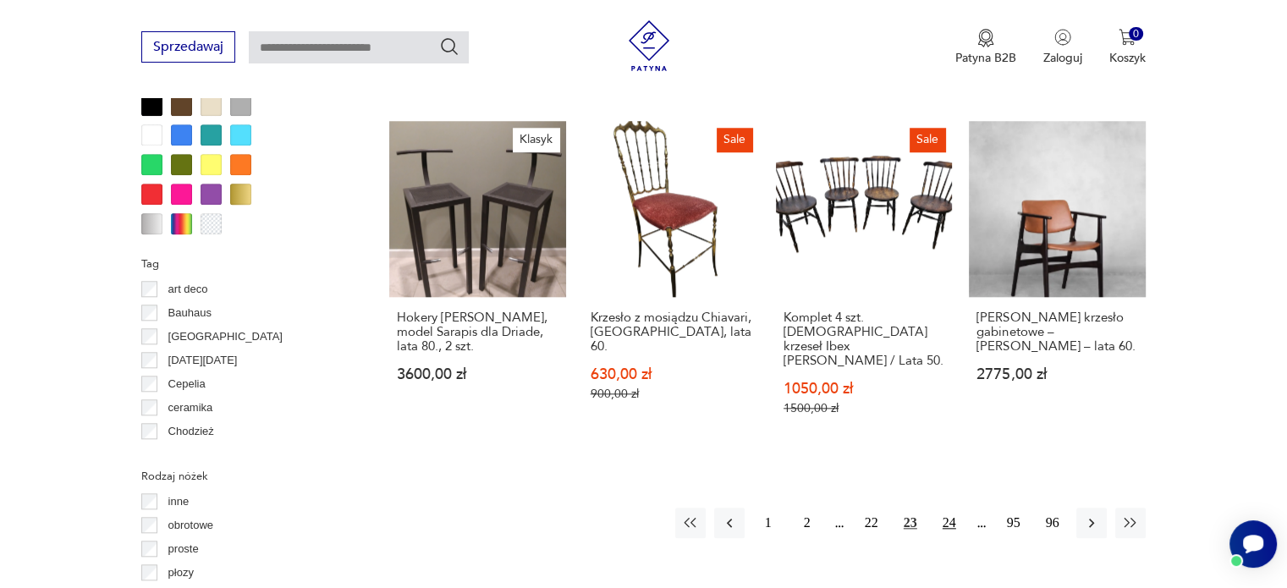
click at [937, 508] on button "24" at bounding box center [949, 523] width 30 height 30
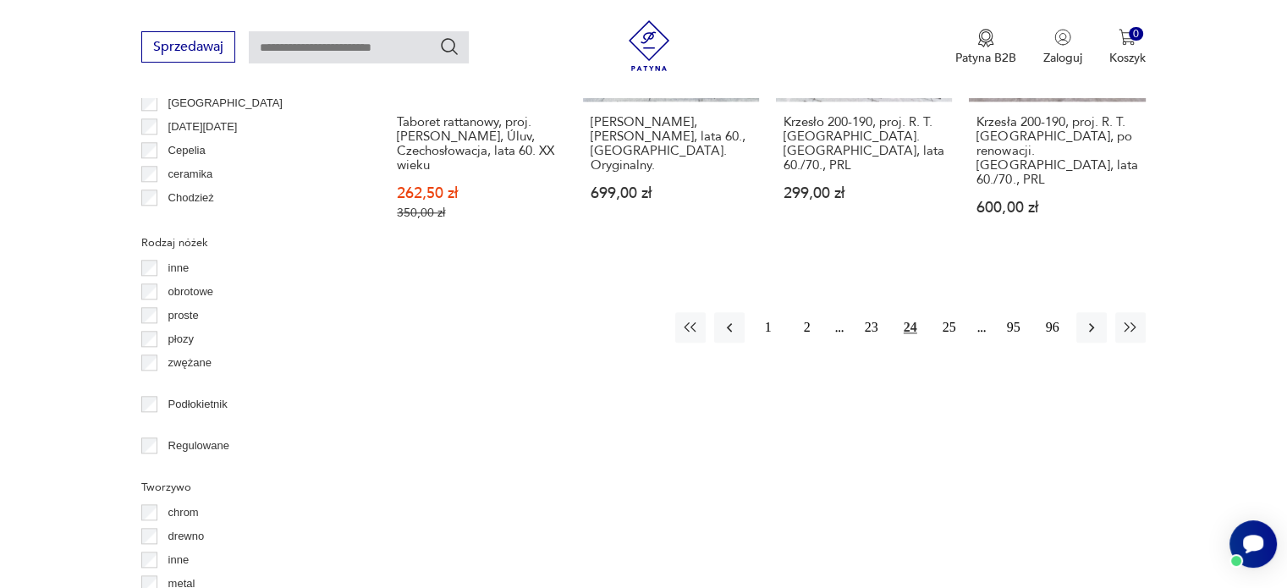
scroll to position [1687, 0]
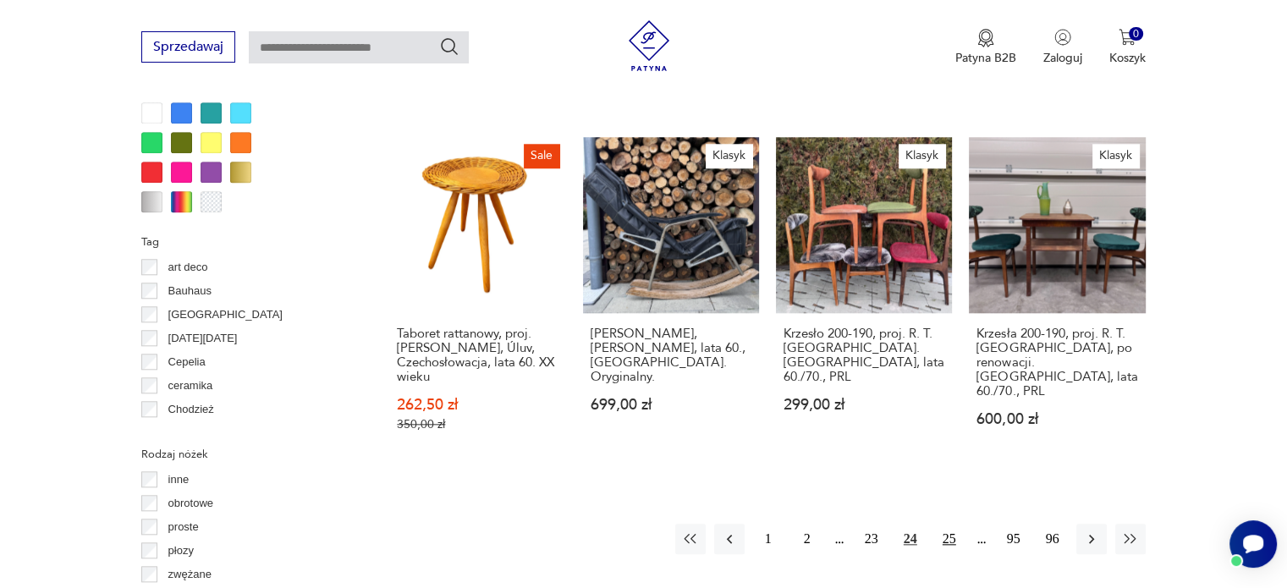
click at [946, 524] on button "25" at bounding box center [949, 539] width 30 height 30
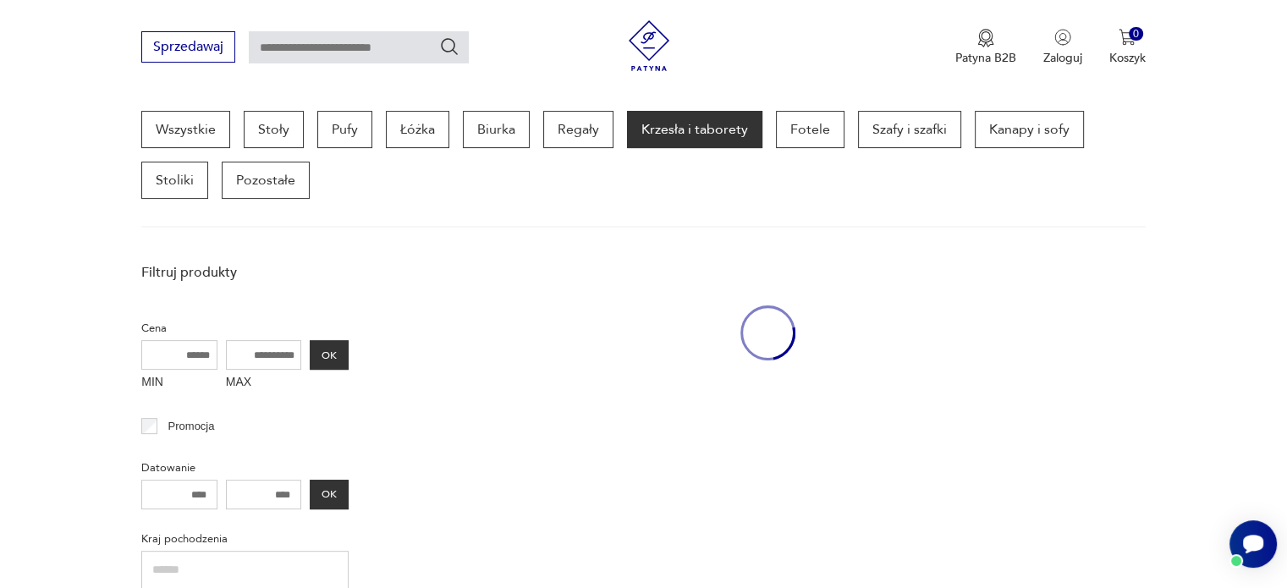
scroll to position [448, 0]
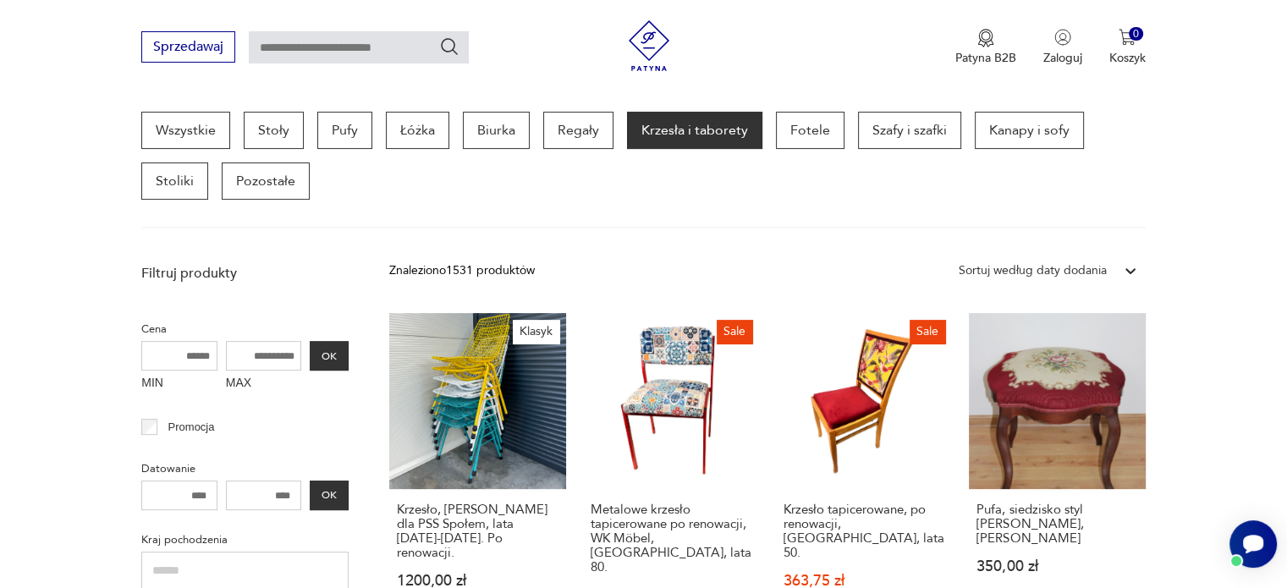
click at [324, 34] on input "text" at bounding box center [359, 47] width 220 height 32
type input "*******"
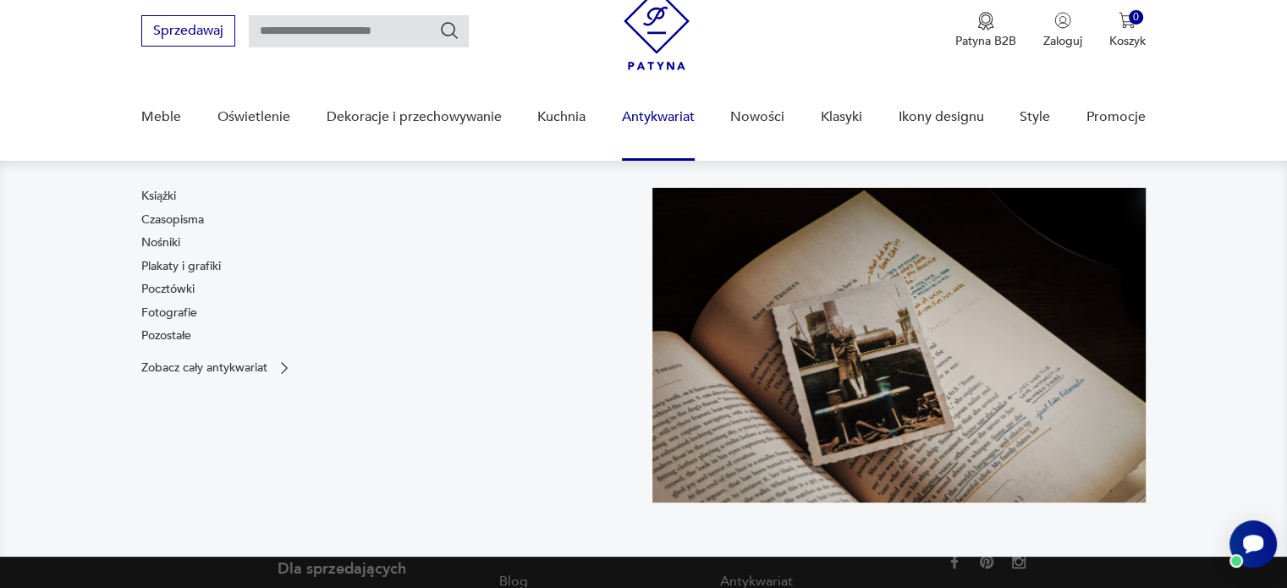
type input "*******"
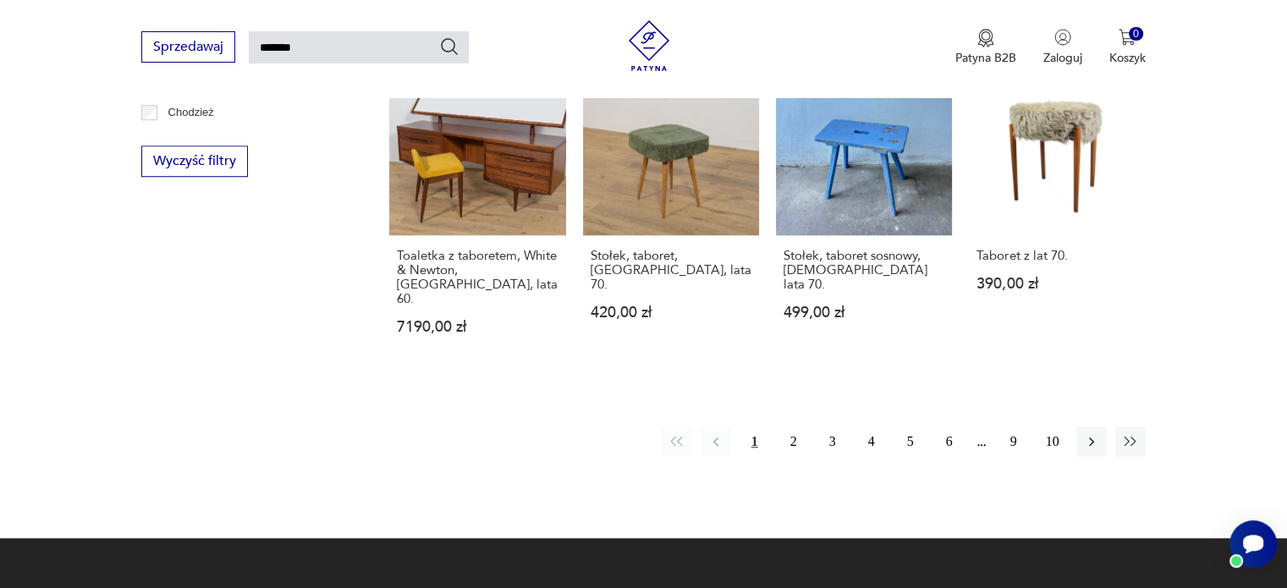
scroll to position [1320, 0]
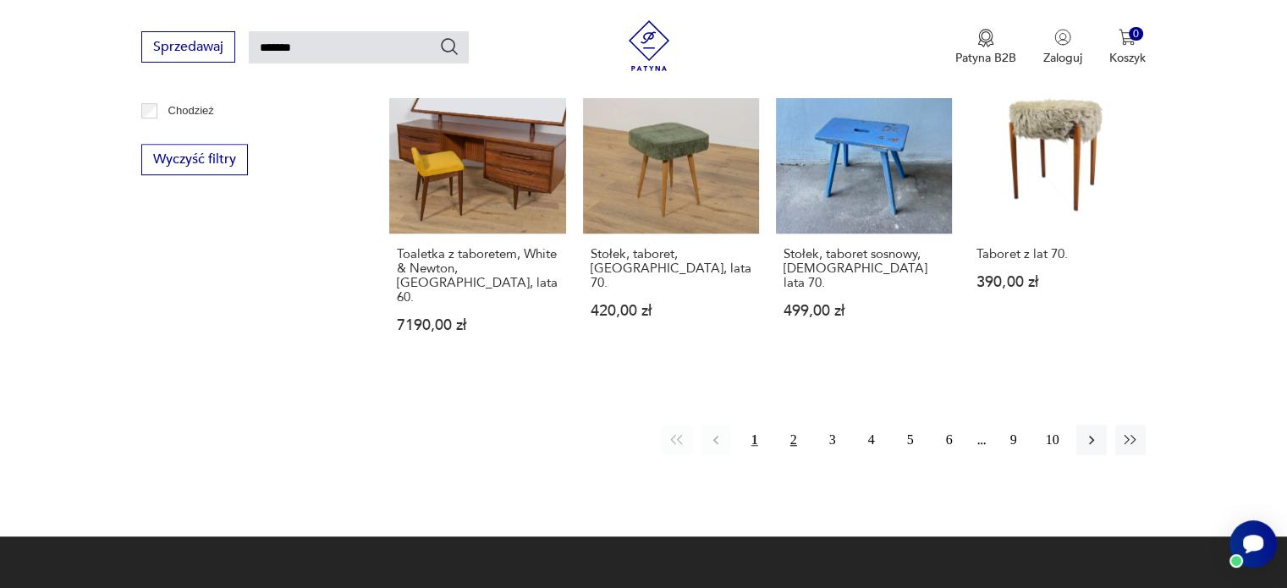
click at [795, 425] on button "2" at bounding box center [793, 440] width 30 height 30
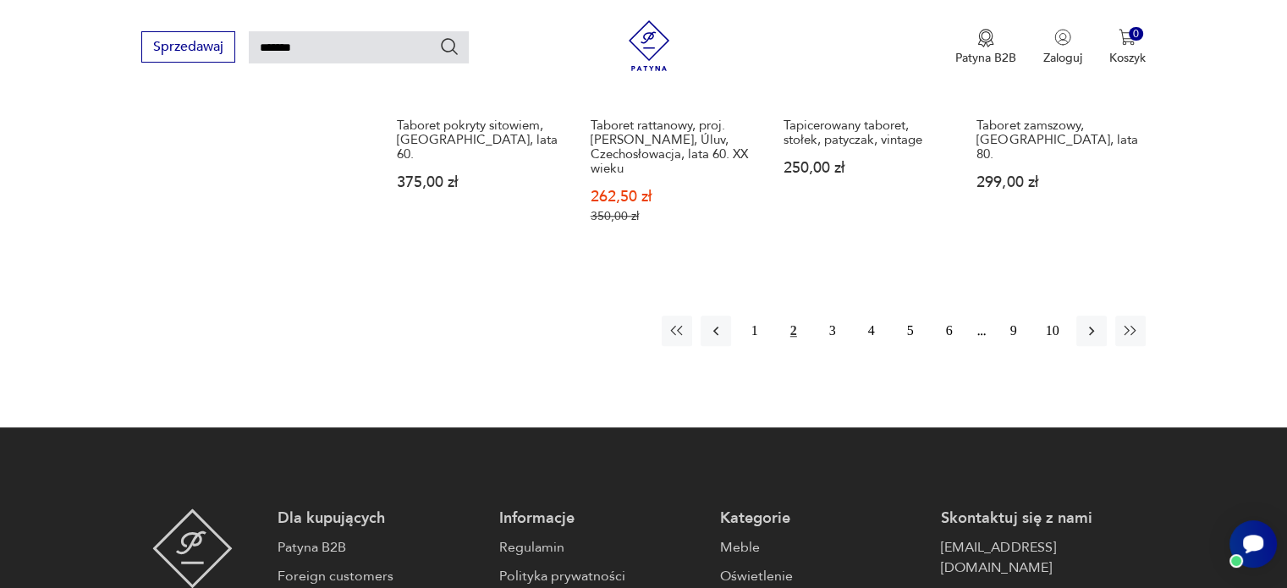
scroll to position [1471, 0]
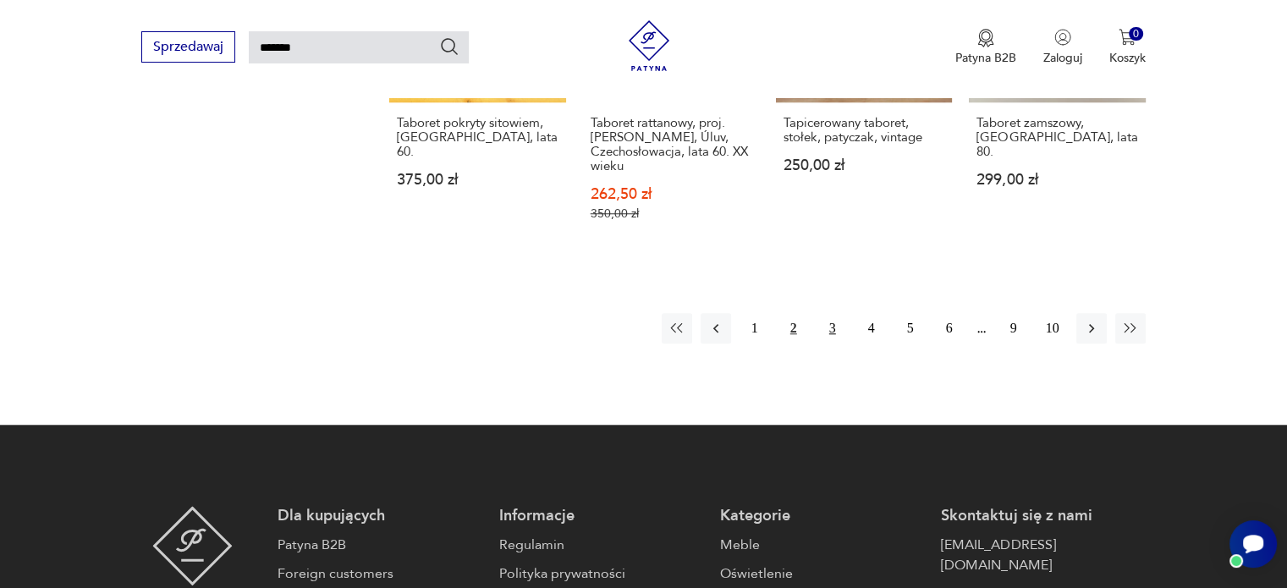
click at [831, 313] on button "3" at bounding box center [832, 328] width 30 height 30
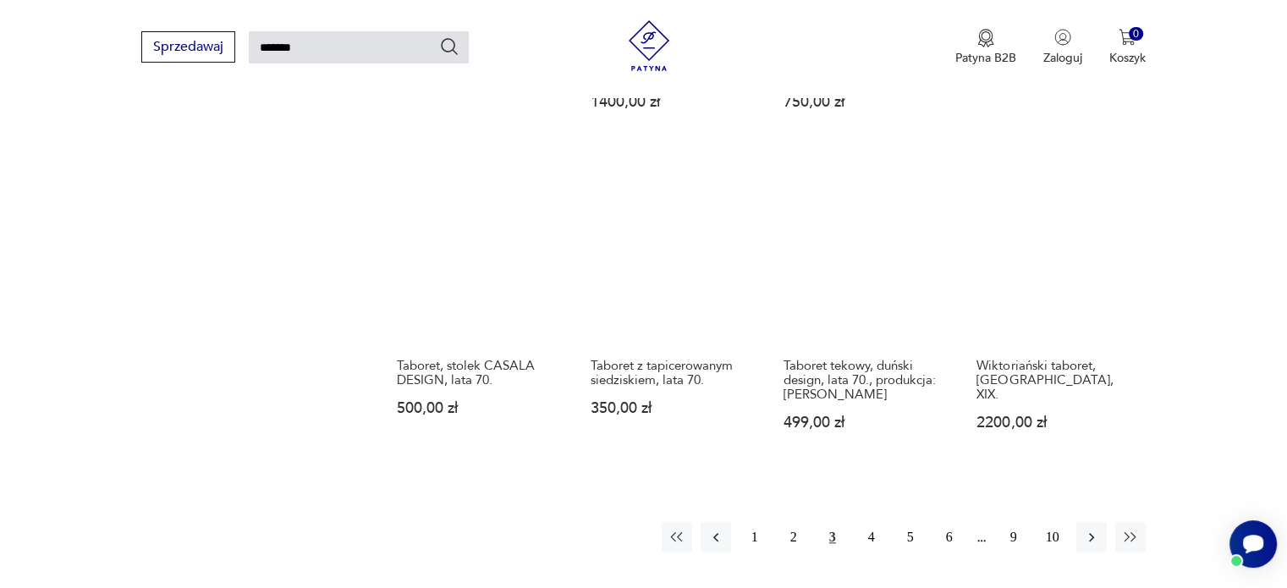
scroll to position [1195, 0]
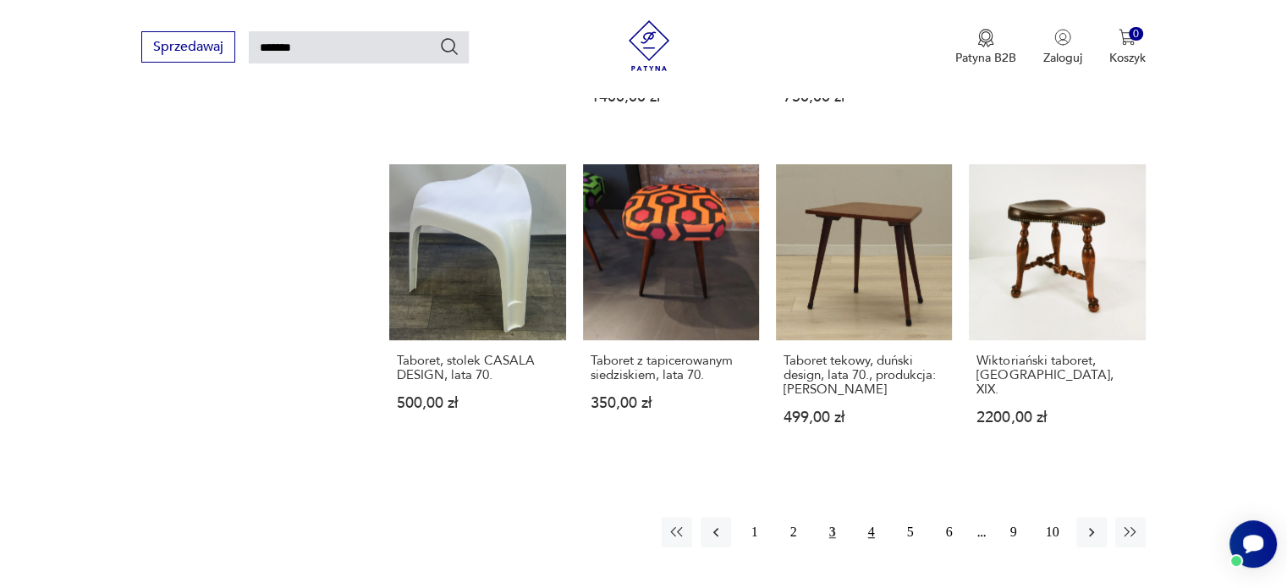
click at [867, 533] on button "4" at bounding box center [871, 532] width 30 height 30
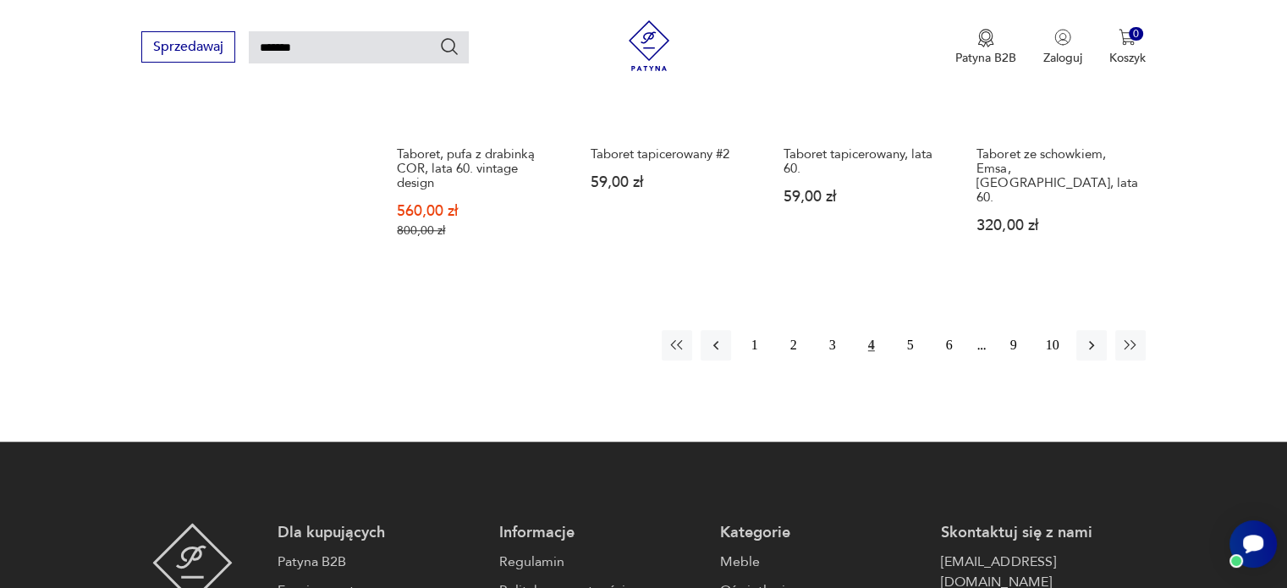
scroll to position [1436, 0]
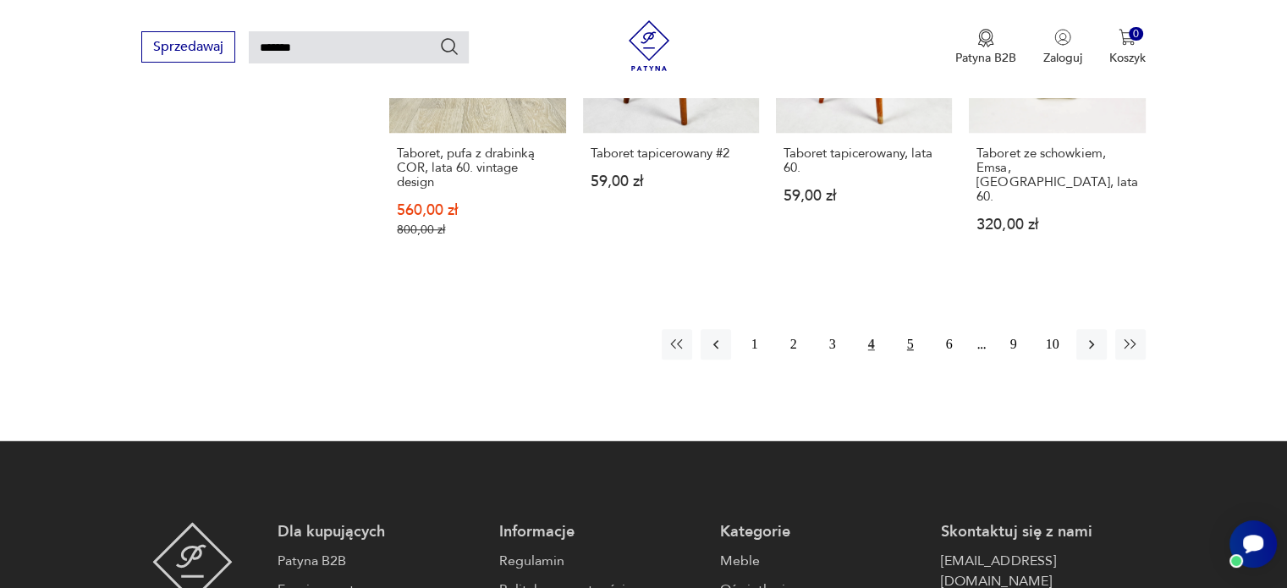
click at [905, 329] on button "5" at bounding box center [910, 344] width 30 height 30
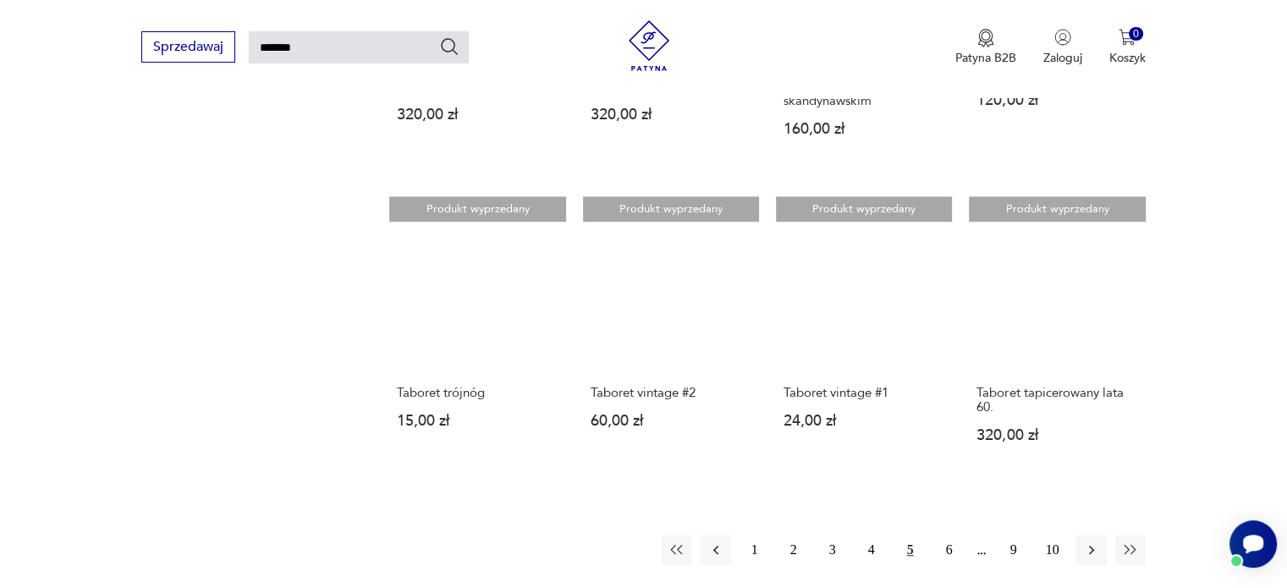
scroll to position [1159, 0]
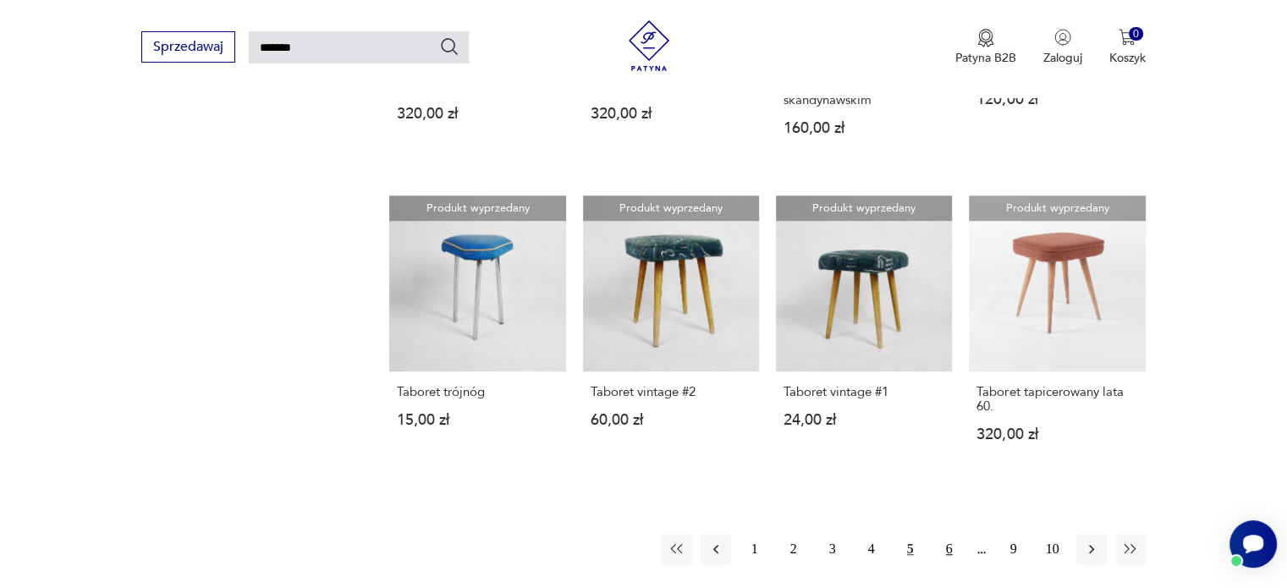
click at [941, 534] on button "6" at bounding box center [949, 549] width 30 height 30
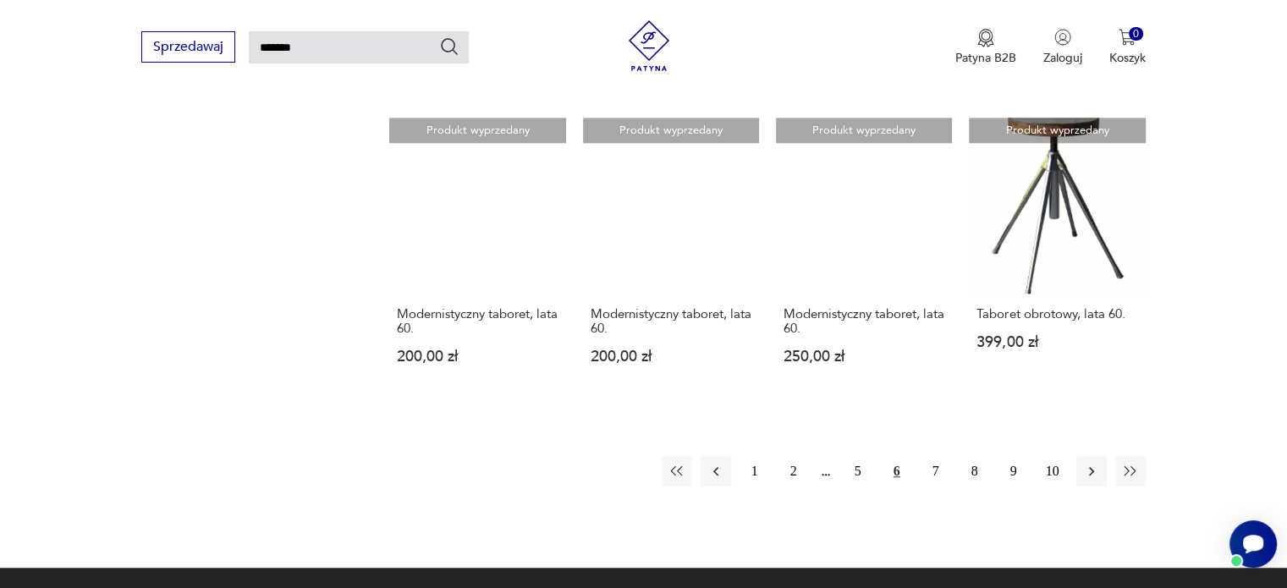
scroll to position [1205, 0]
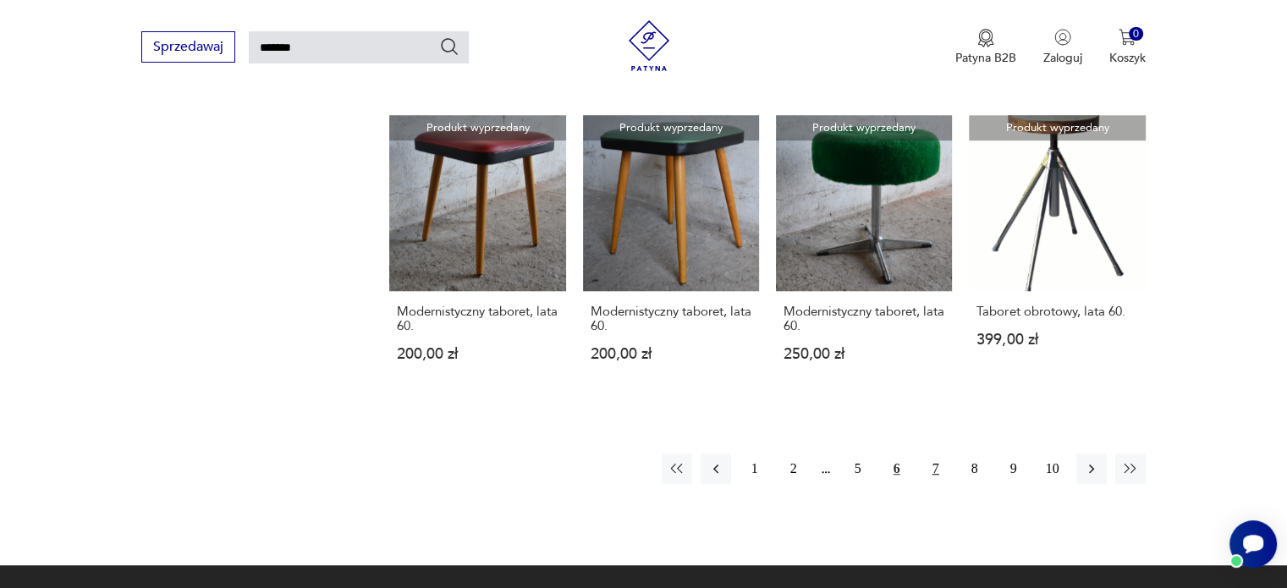
click at [943, 453] on button "7" at bounding box center [935, 468] width 30 height 30
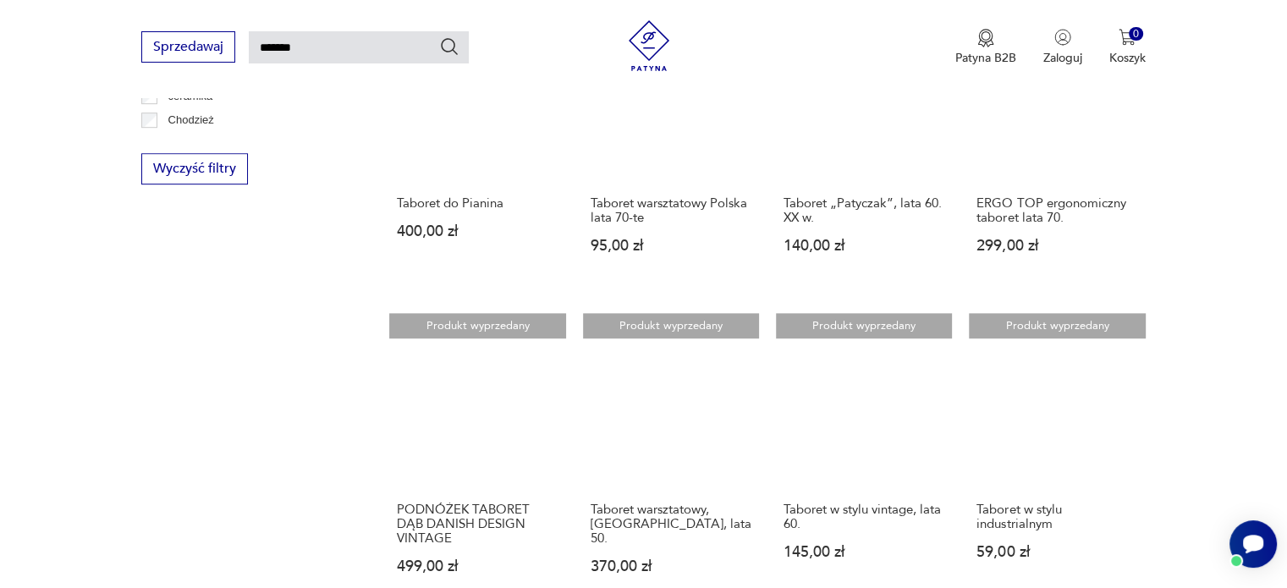
scroll to position [1298, 0]
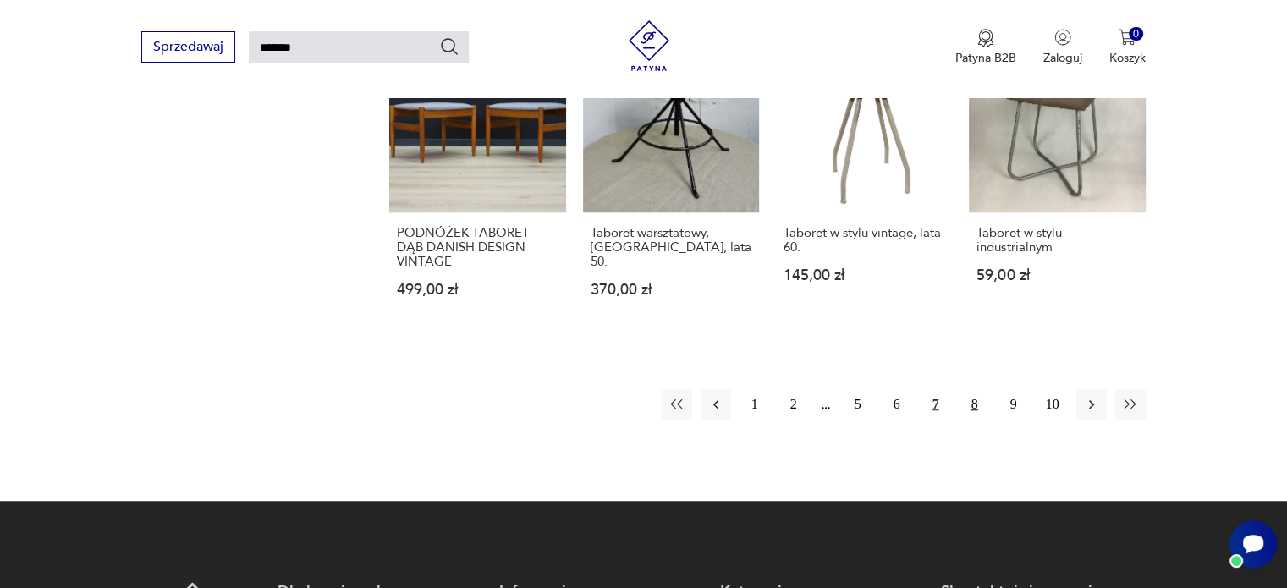
click at [971, 389] on button "8" at bounding box center [974, 404] width 30 height 30
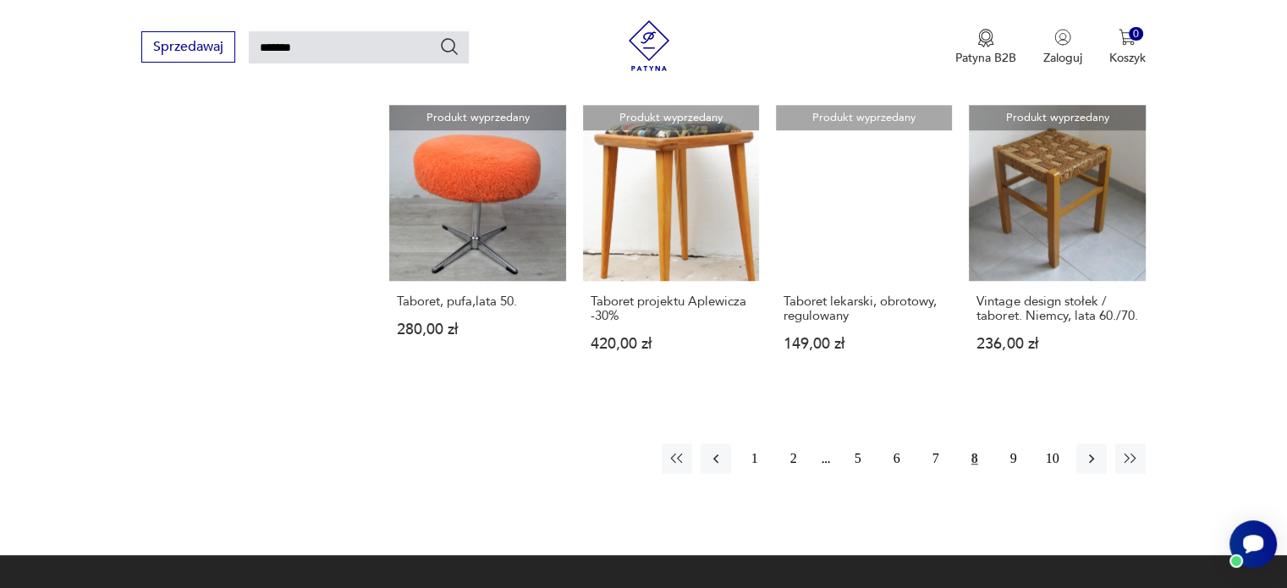
scroll to position [1272, 0]
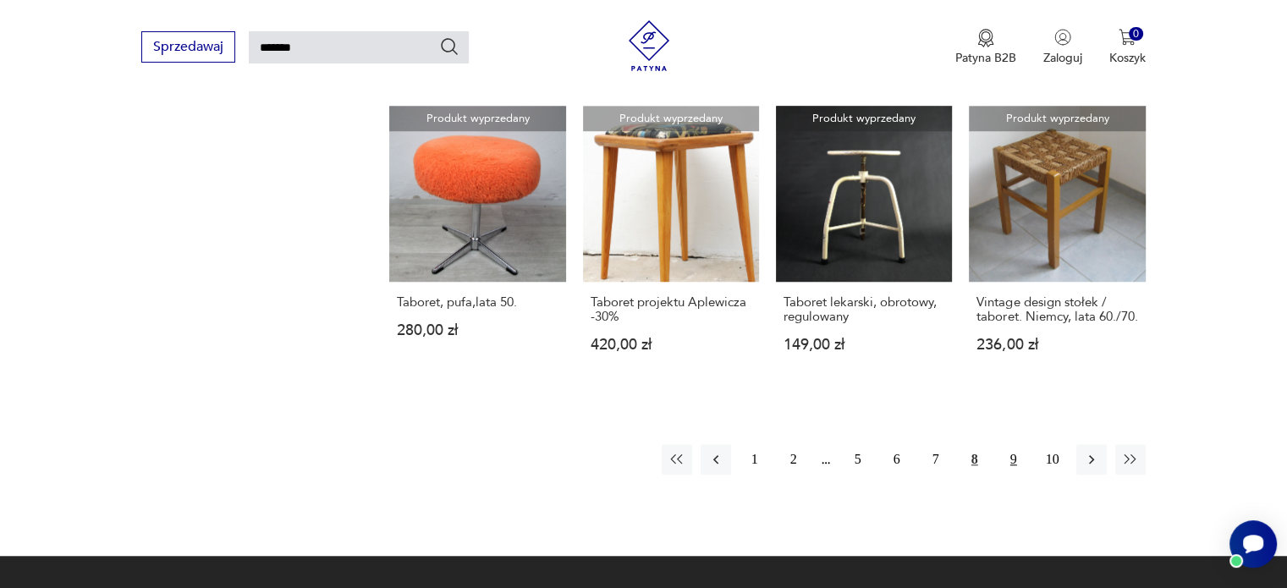
click at [1014, 444] on button "9" at bounding box center [1013, 459] width 30 height 30
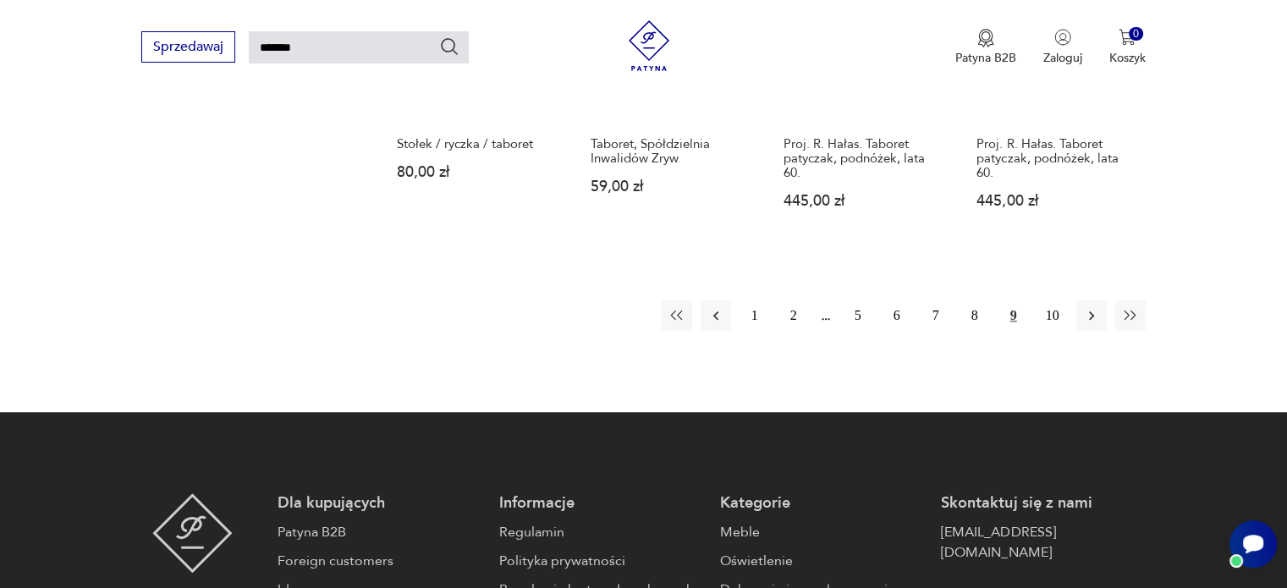
scroll to position [1422, 0]
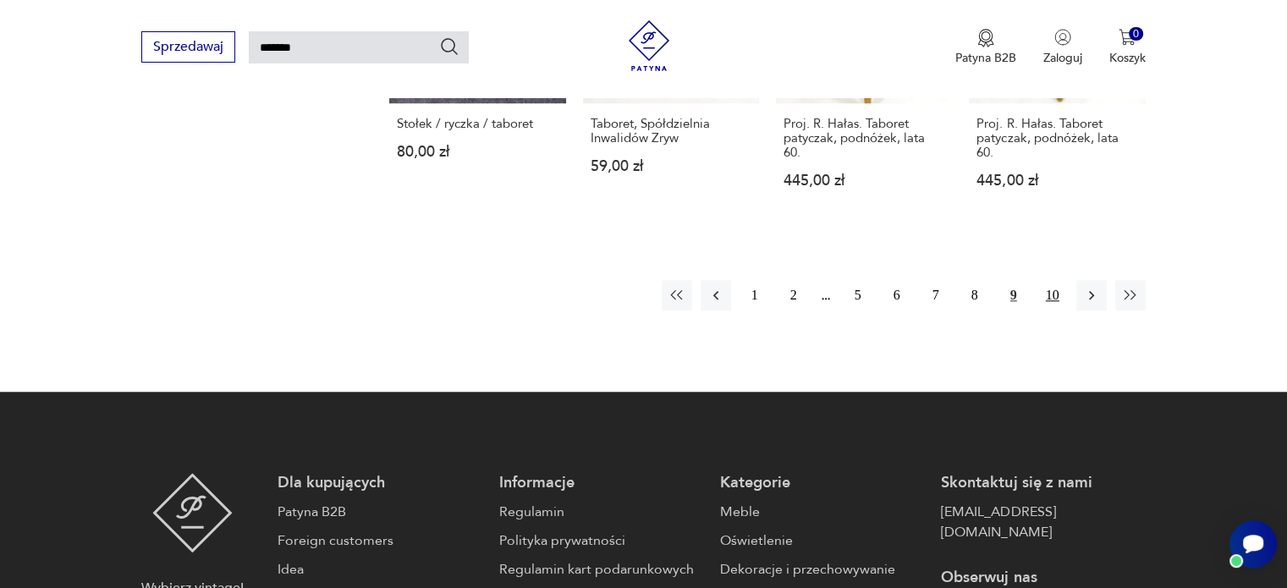
click at [1053, 294] on button "10" at bounding box center [1052, 295] width 30 height 30
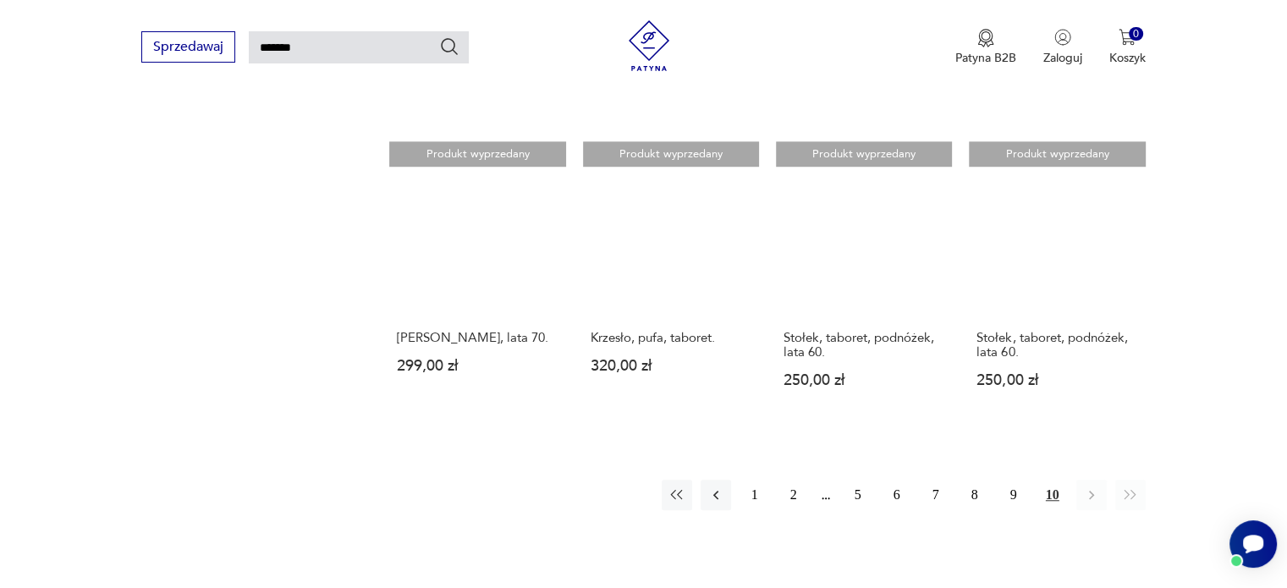
scroll to position [1238, 0]
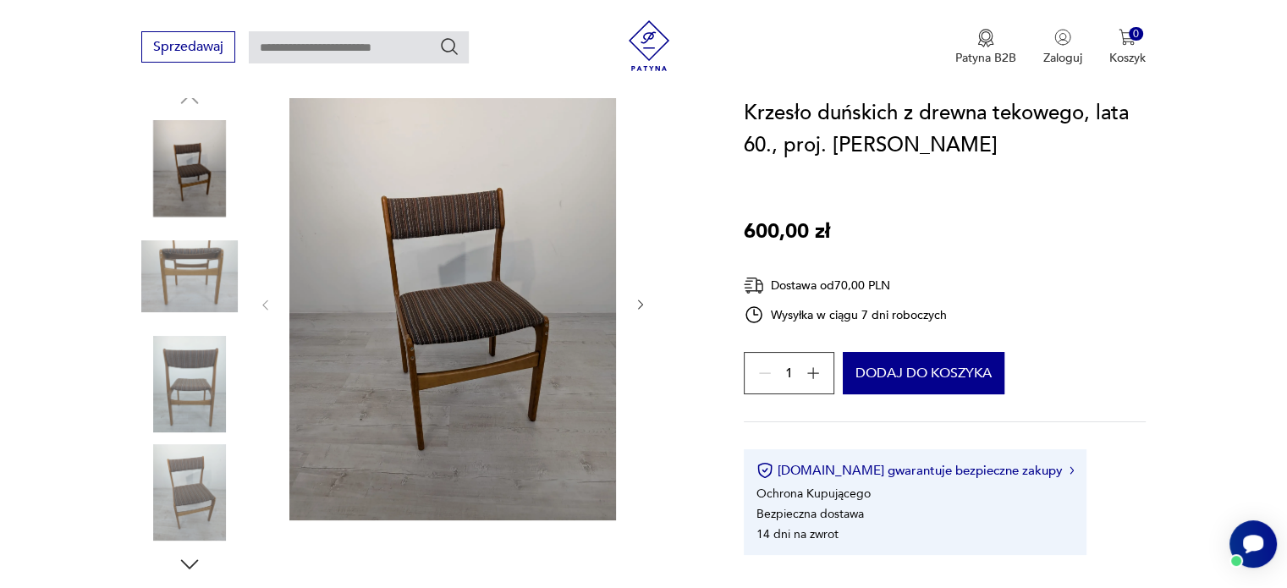
scroll to position [193, 0]
click at [200, 277] on img at bounding box center [189, 276] width 96 height 96
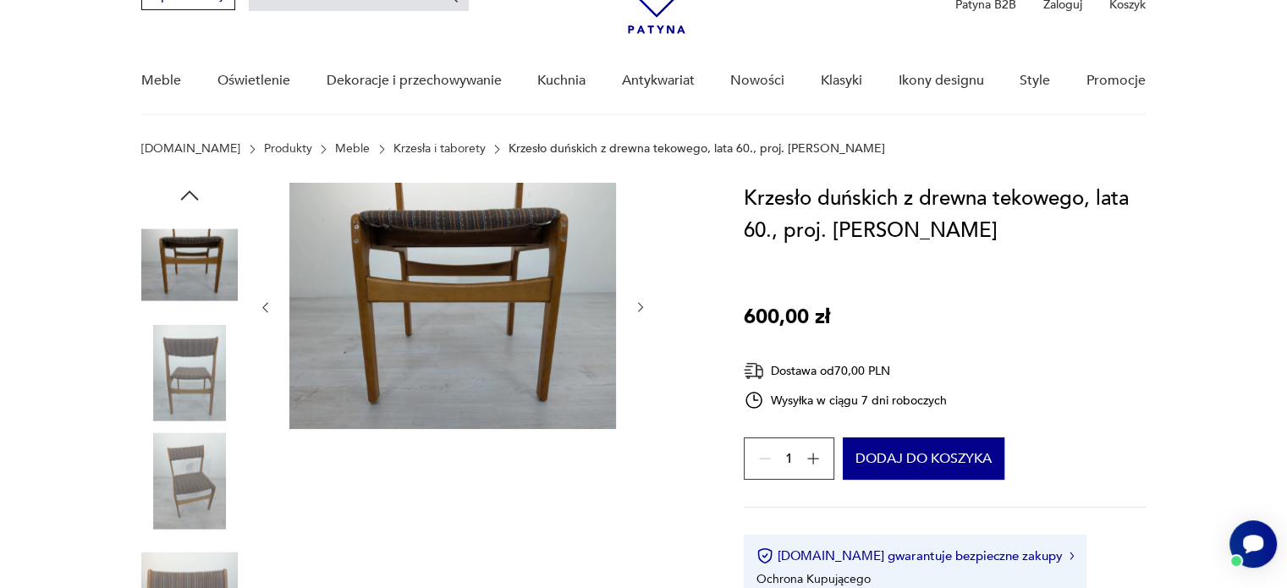
scroll to position [95, 0]
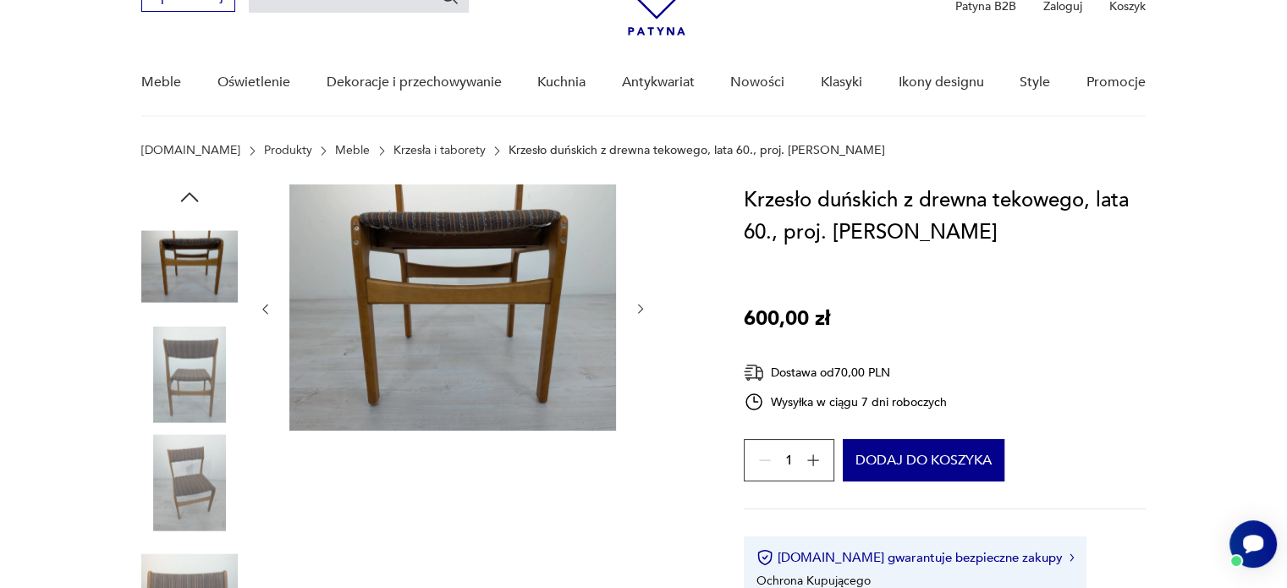
click at [203, 456] on img at bounding box center [189, 482] width 96 height 96
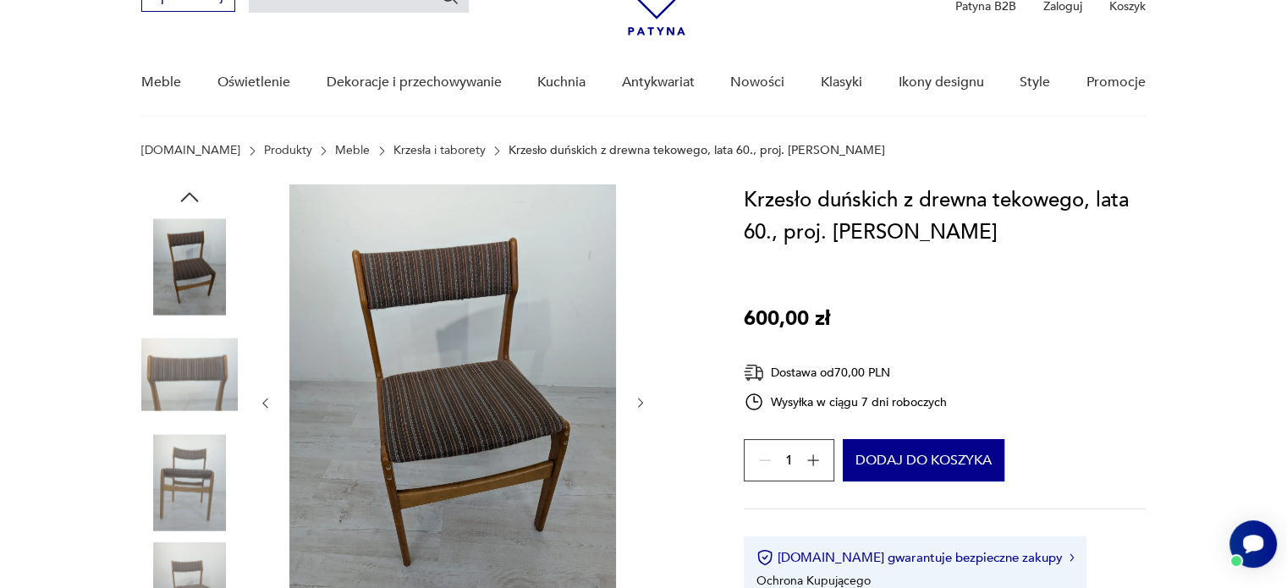
click at [204, 554] on img at bounding box center [189, 590] width 96 height 96
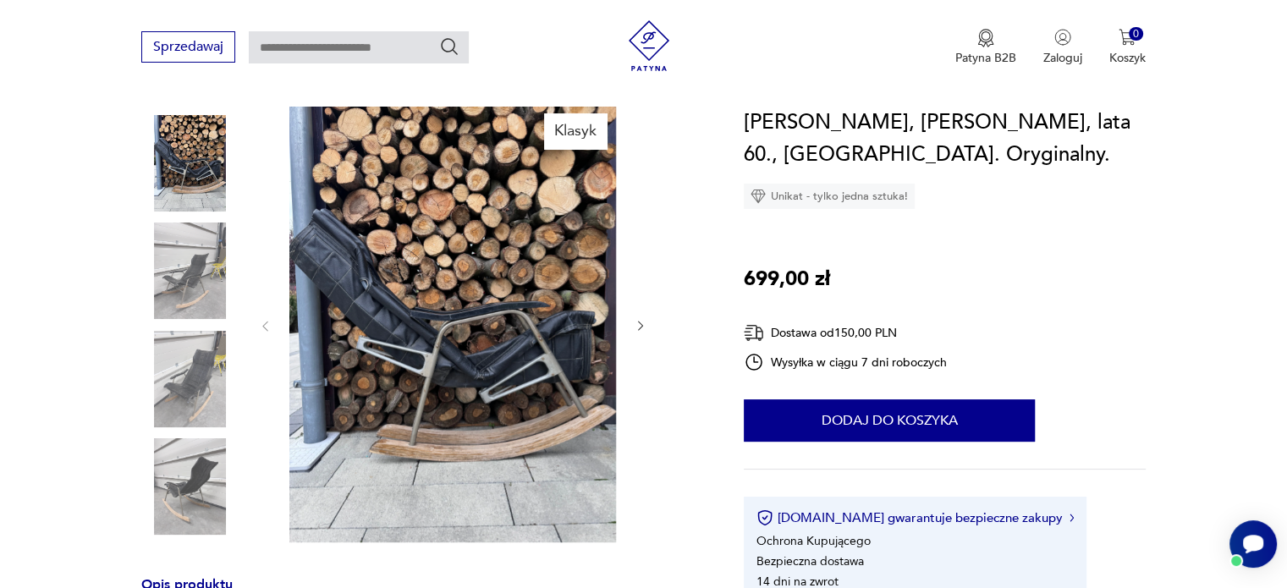
scroll to position [171, 0]
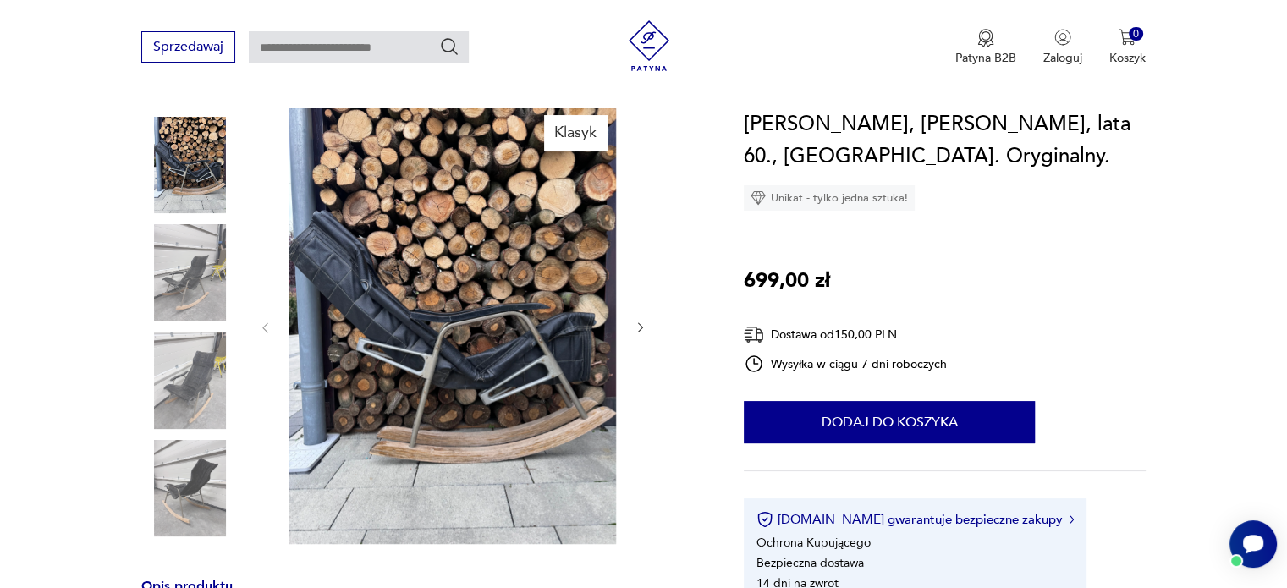
click at [211, 281] on img at bounding box center [189, 272] width 96 height 96
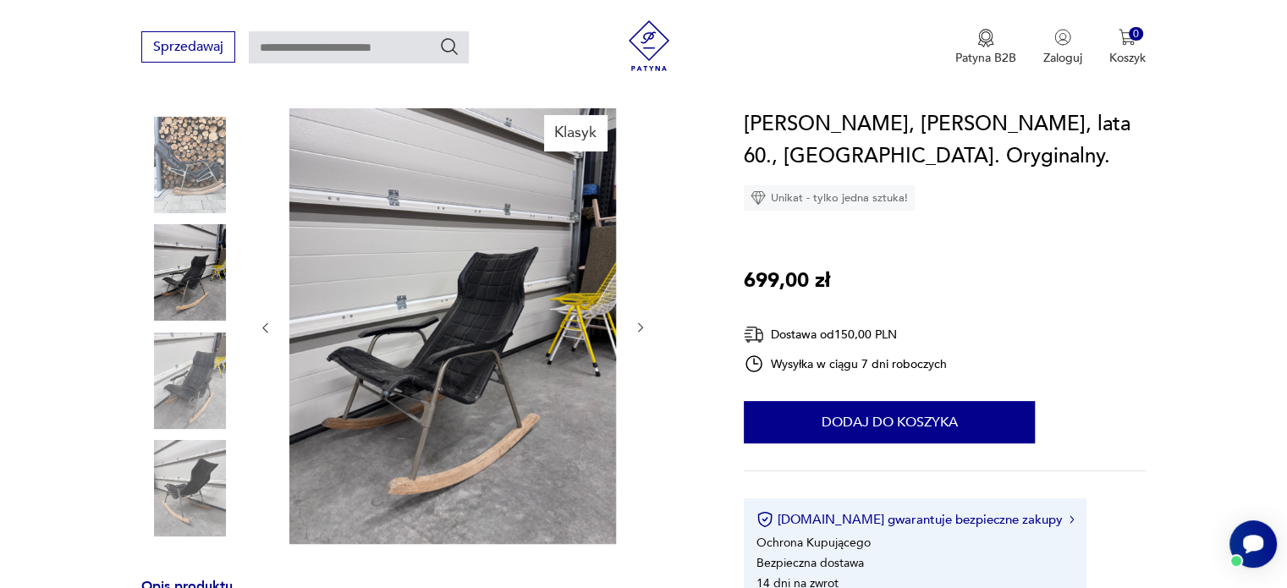
click at [174, 384] on img at bounding box center [189, 380] width 96 height 96
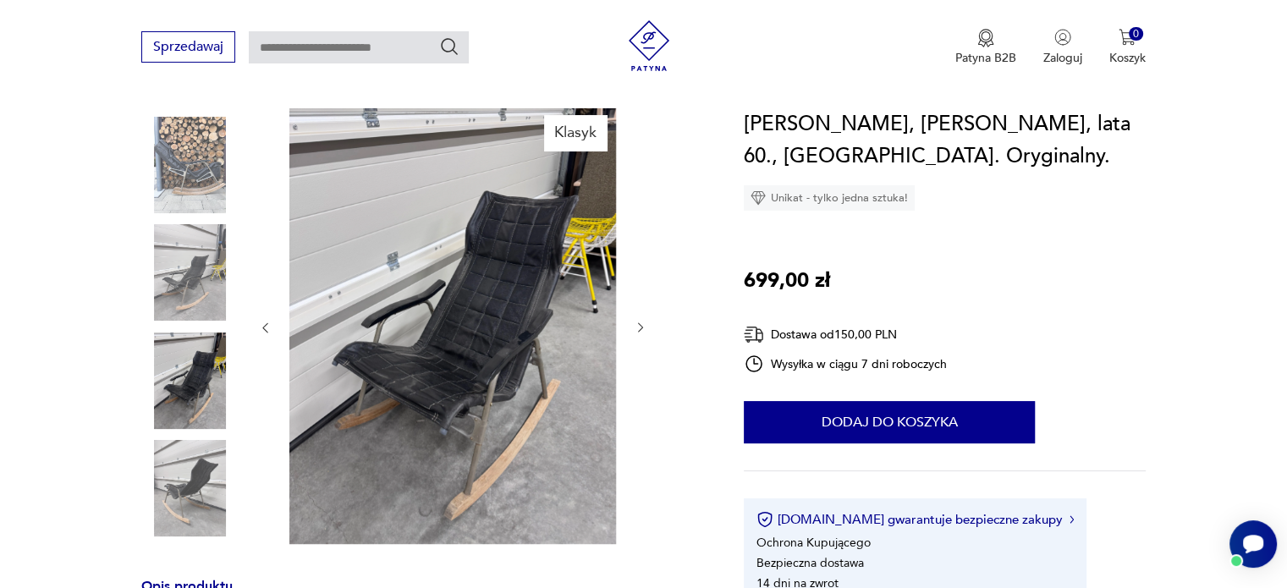
click at [203, 473] on img at bounding box center [189, 488] width 96 height 96
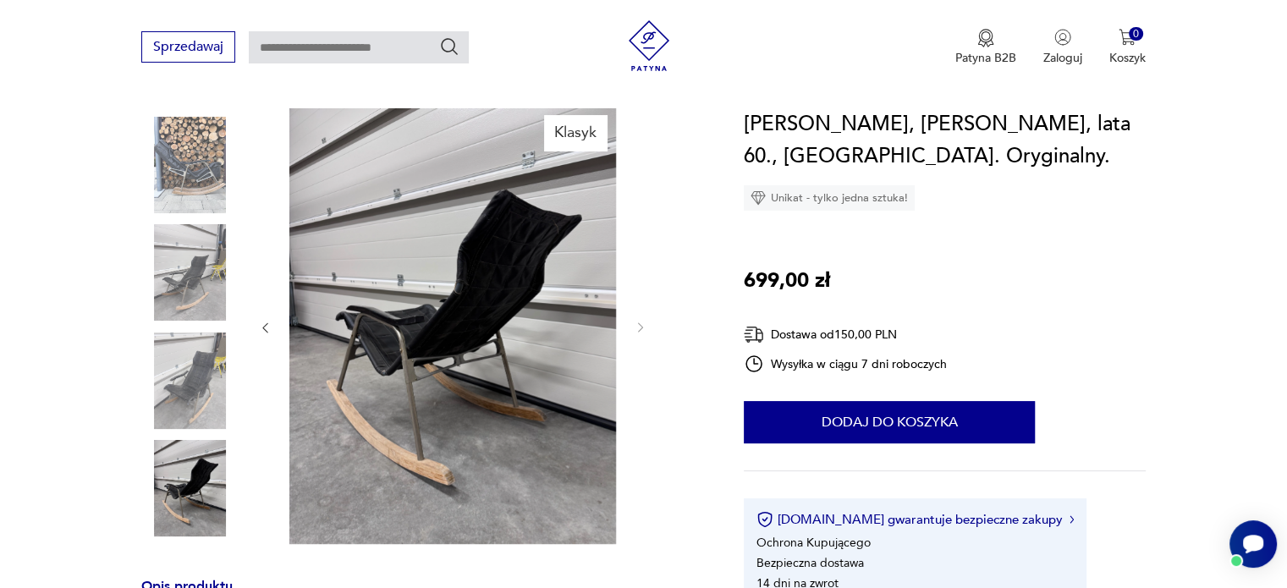
click at [195, 131] on img at bounding box center [189, 165] width 96 height 96
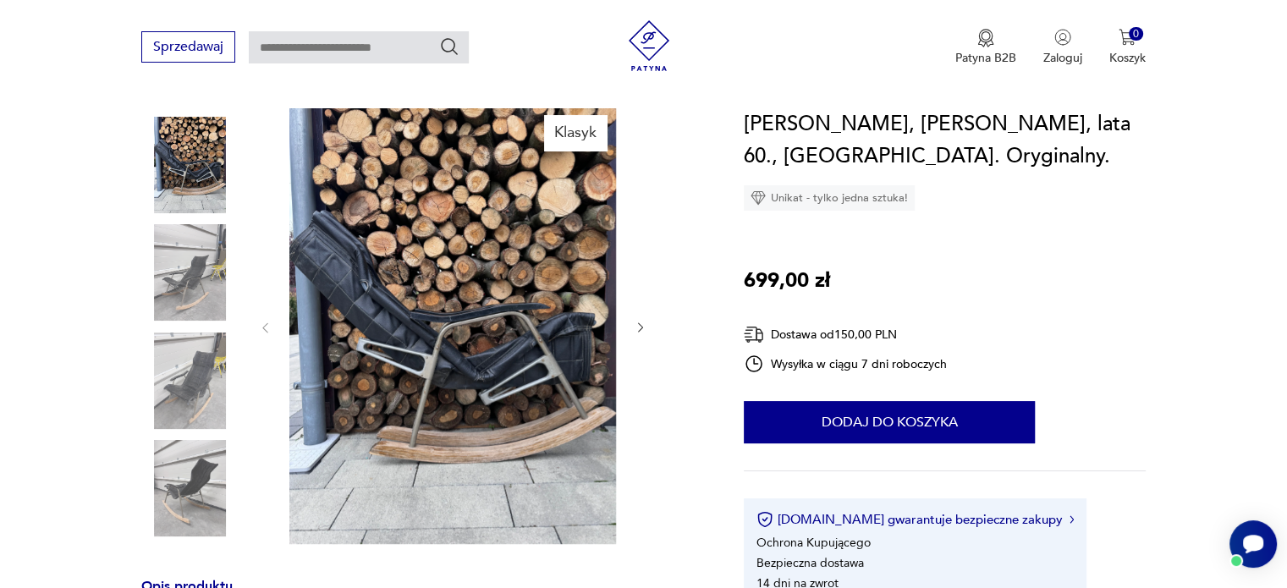
click at [189, 476] on img at bounding box center [189, 488] width 96 height 96
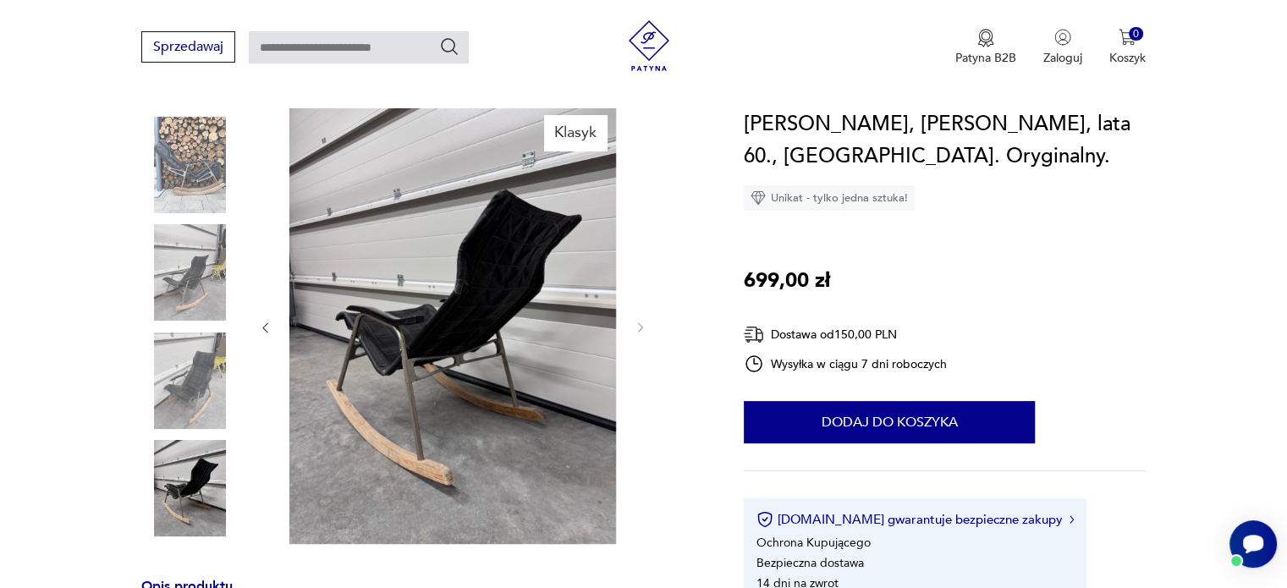
click at [183, 151] on img at bounding box center [189, 165] width 96 height 96
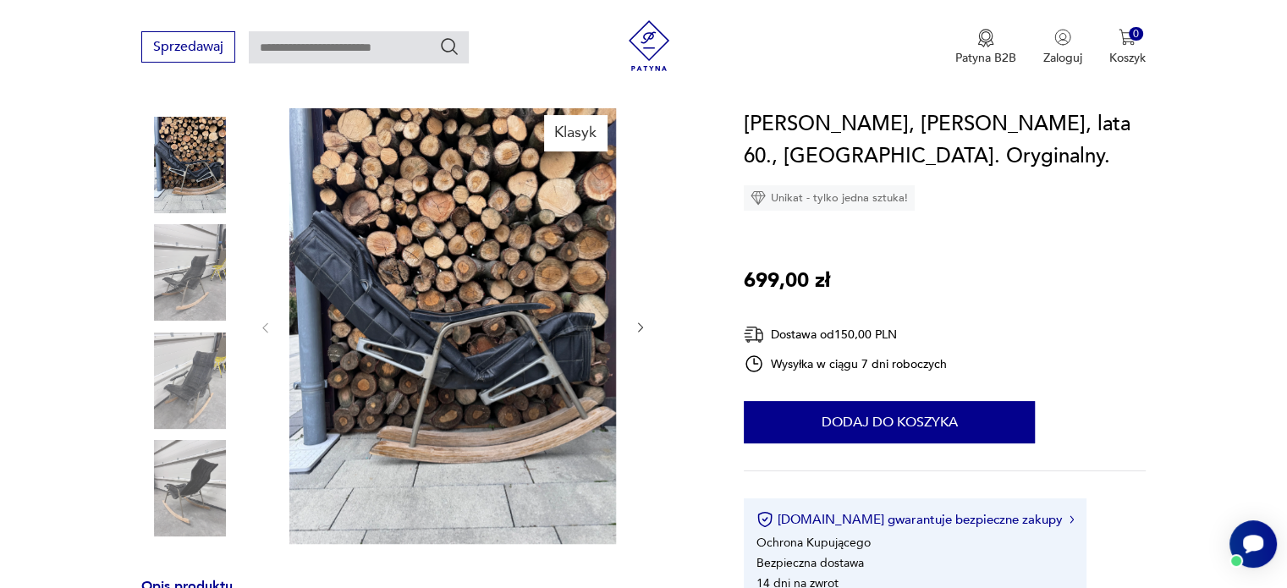
click at [193, 266] on img at bounding box center [189, 272] width 96 height 96
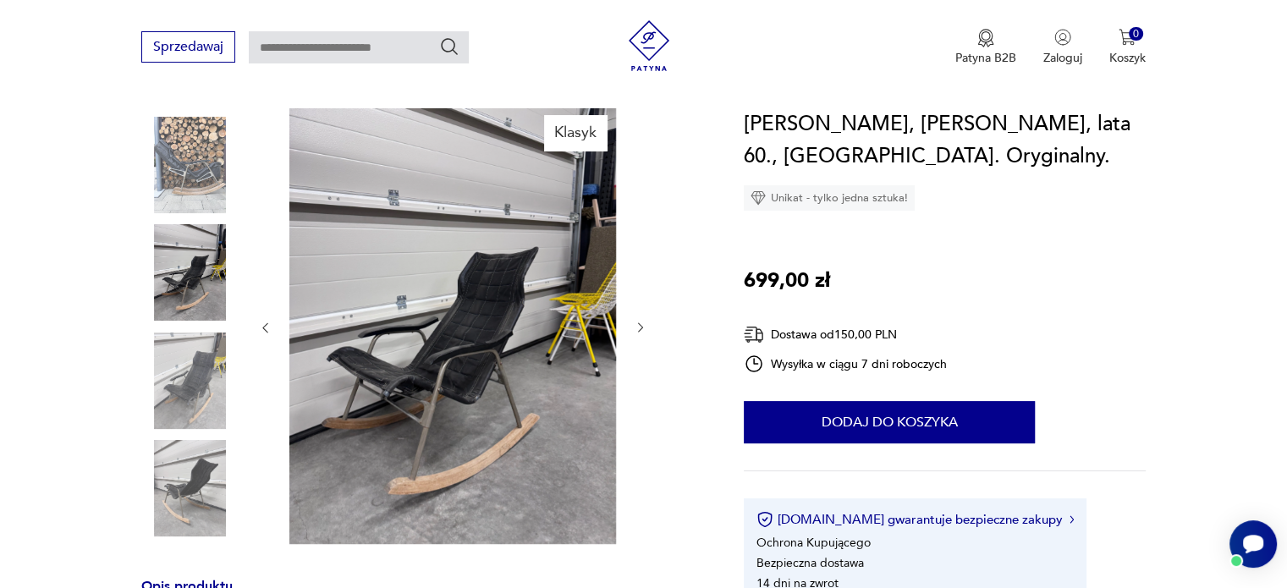
click at [189, 358] on img at bounding box center [189, 380] width 96 height 96
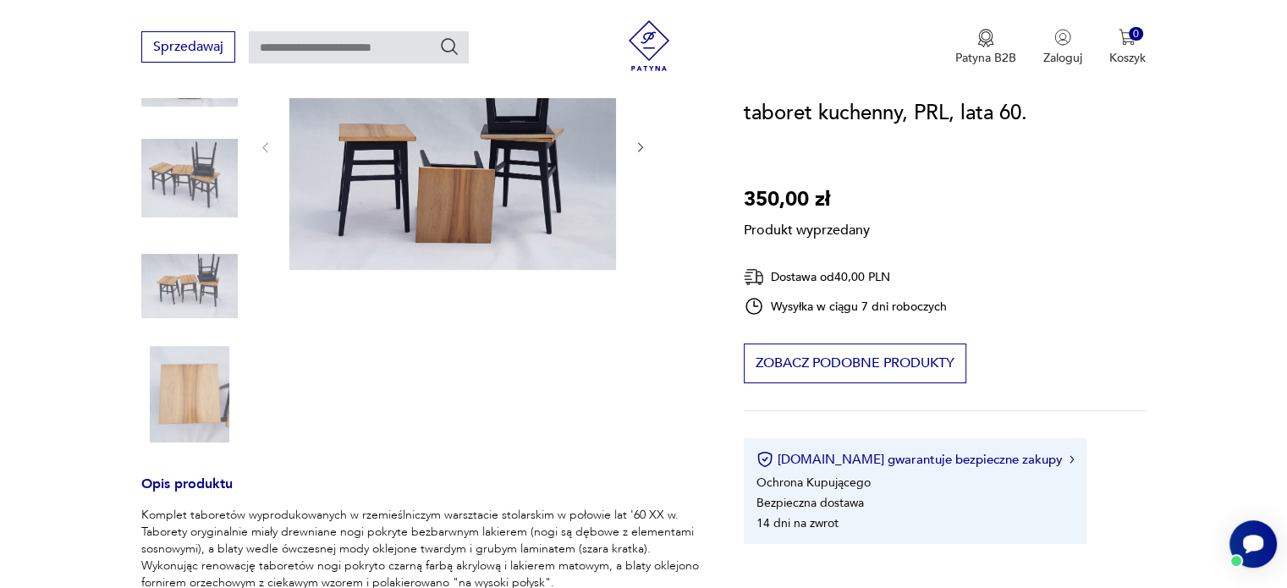
scroll to position [200, 0]
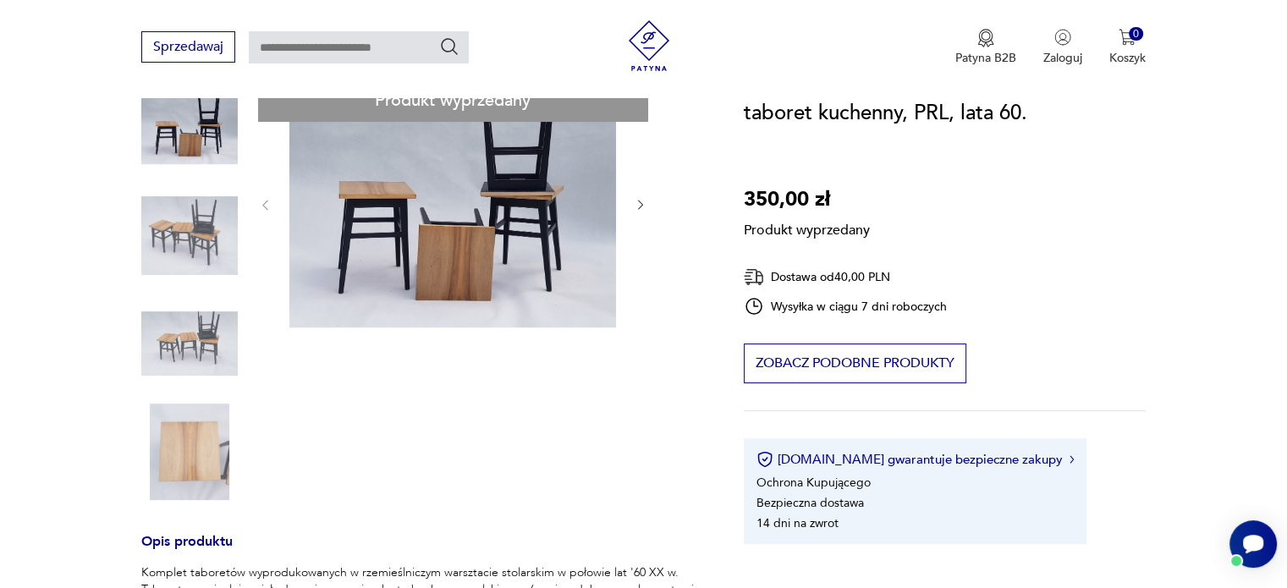
click at [178, 433] on div "Produkt wyprzedany Opis produktu Komplet taboretów wyprodukowanych w rzemieślni…" at bounding box center [422, 573] width 562 height 987
click at [601, 192] on div "Produkt wyprzedany Opis produktu Komplet taboretów wyprodukowanych w rzemieślni…" at bounding box center [422, 573] width 562 height 987
click at [634, 204] on div "Produkt wyprzedany Opis produktu Komplet taboretów wyprodukowanych w rzemieślni…" at bounding box center [422, 573] width 562 height 987
click at [267, 206] on div "Produkt wyprzedany Opis produktu Komplet taboretów wyprodukowanych w rzemieślni…" at bounding box center [422, 573] width 562 height 987
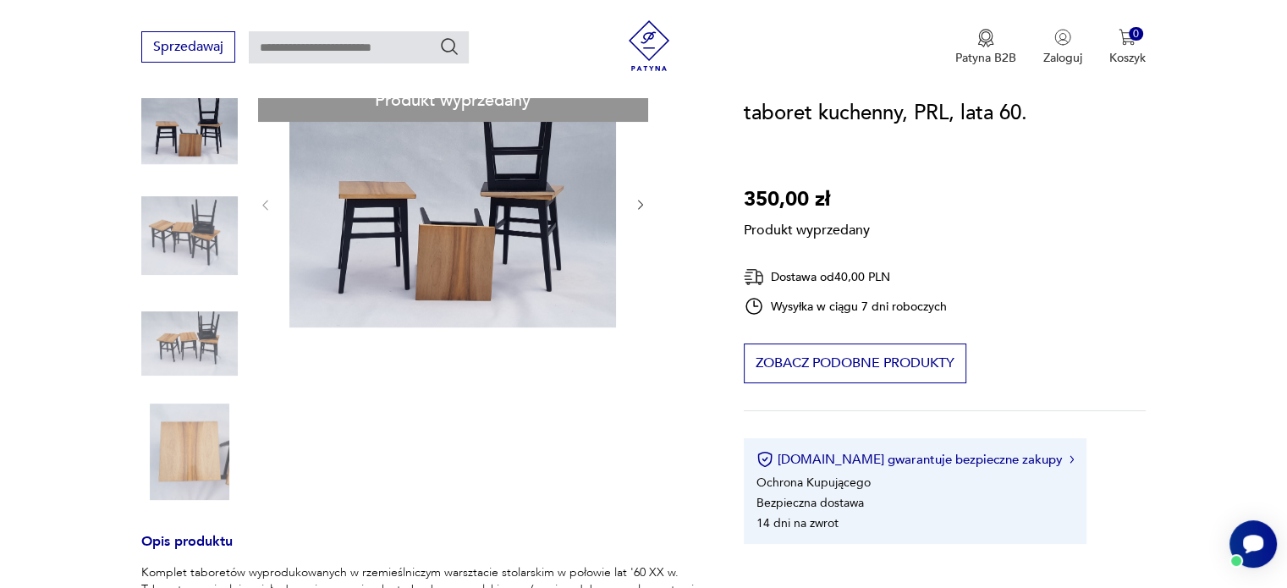
click at [165, 255] on div "Produkt wyprzedany Opis produktu Komplet taboretów wyprodukowanych w rzemieślni…" at bounding box center [422, 573] width 562 height 987
click at [198, 325] on div "Produkt wyprzedany Opis produktu Komplet taboretów wyprodukowanych w rzemieślni…" at bounding box center [422, 573] width 562 height 987
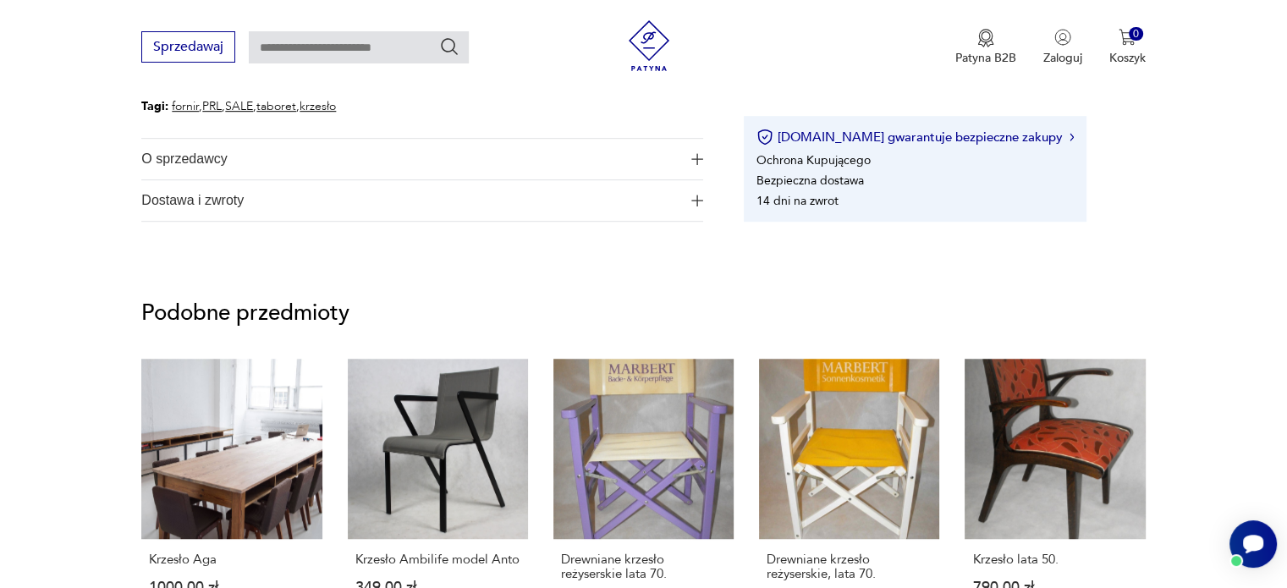
scroll to position [1045, 0]
